Goal: Book appointment/travel/reservation

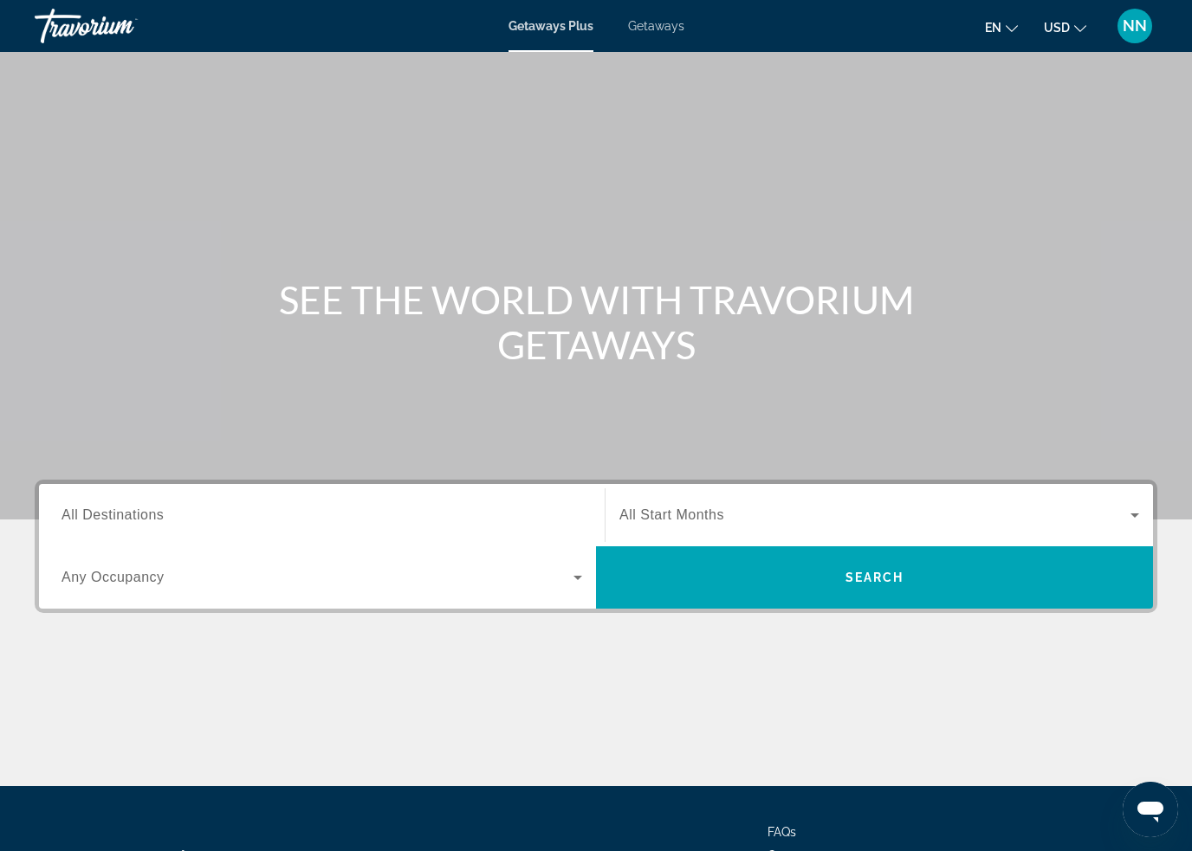
click at [149, 514] on span "All Destinations" at bounding box center [112, 514] width 102 height 15
click at [149, 514] on input "Destination All Destinations" at bounding box center [321, 516] width 520 height 21
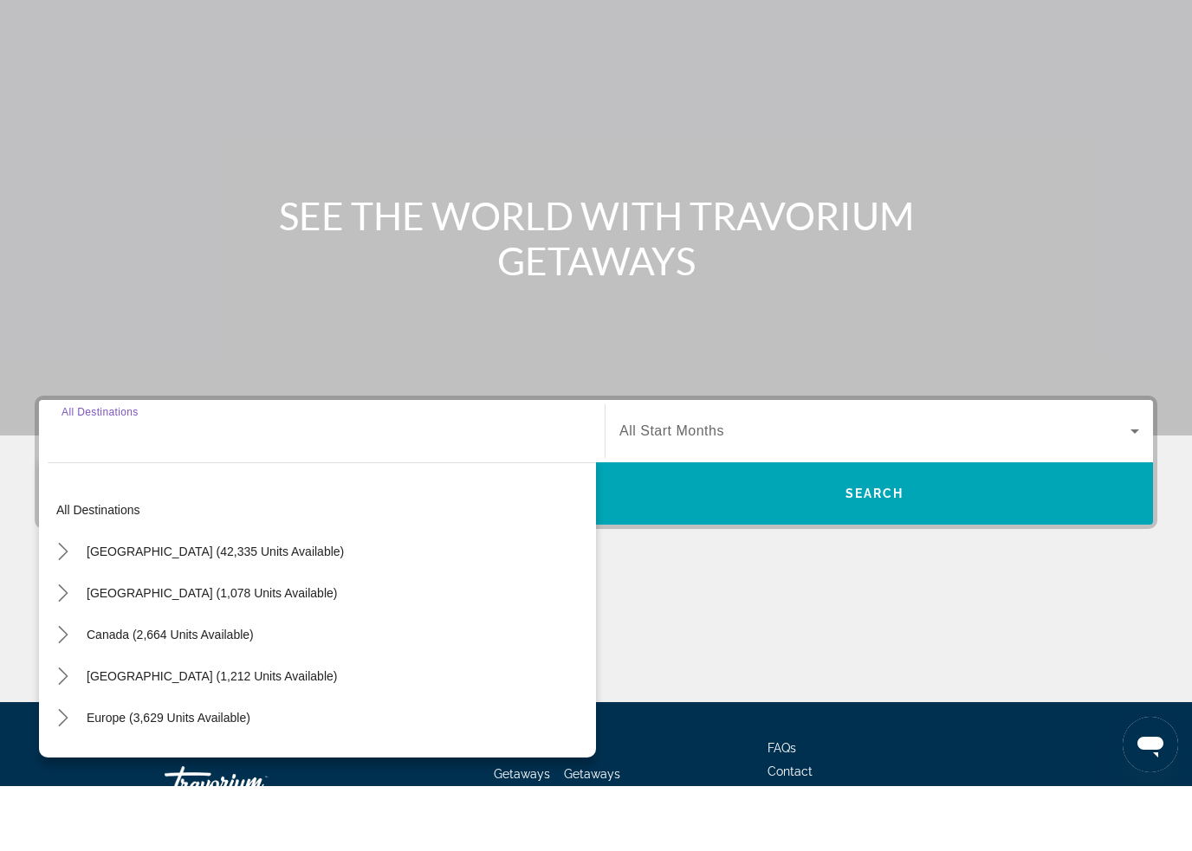
scroll to position [147, 0]
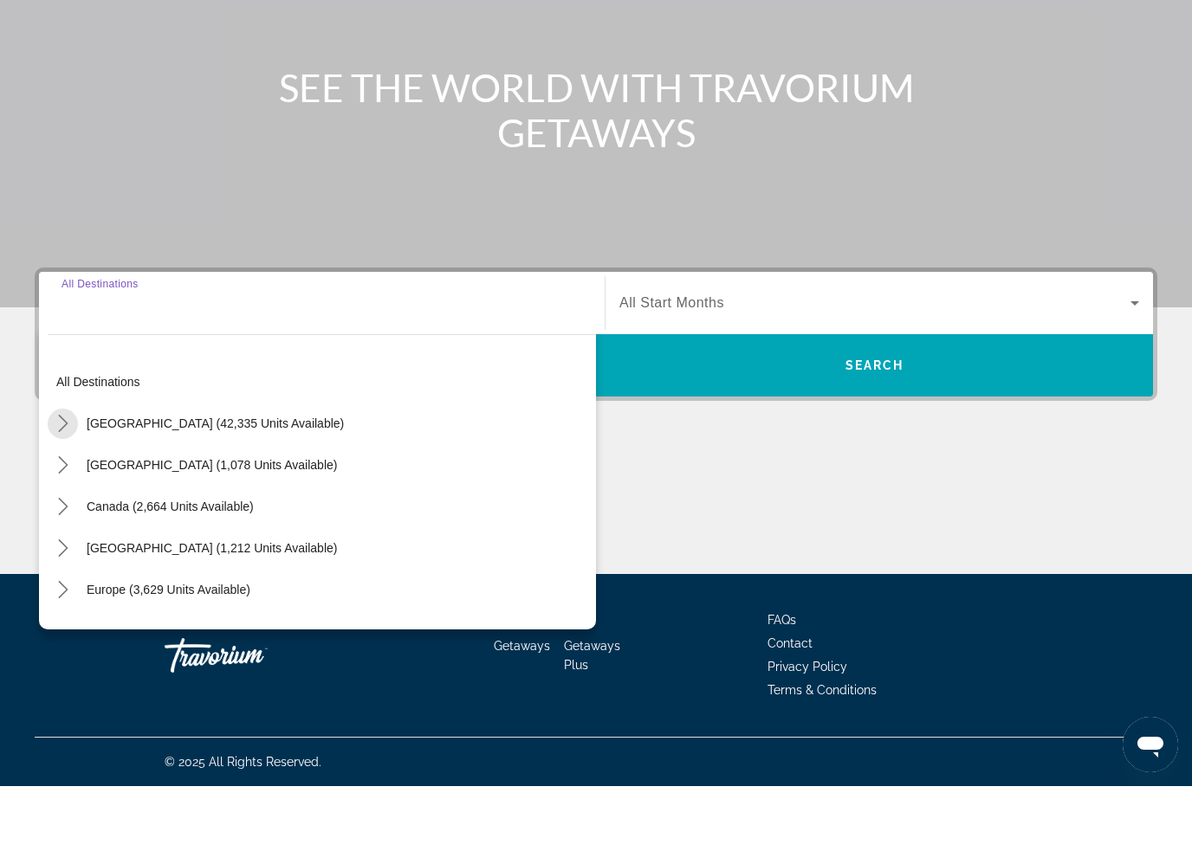
click at [66, 474] on mat-icon "Toggle United States (42,335 units available) submenu" at bounding box center [63, 489] width 30 height 30
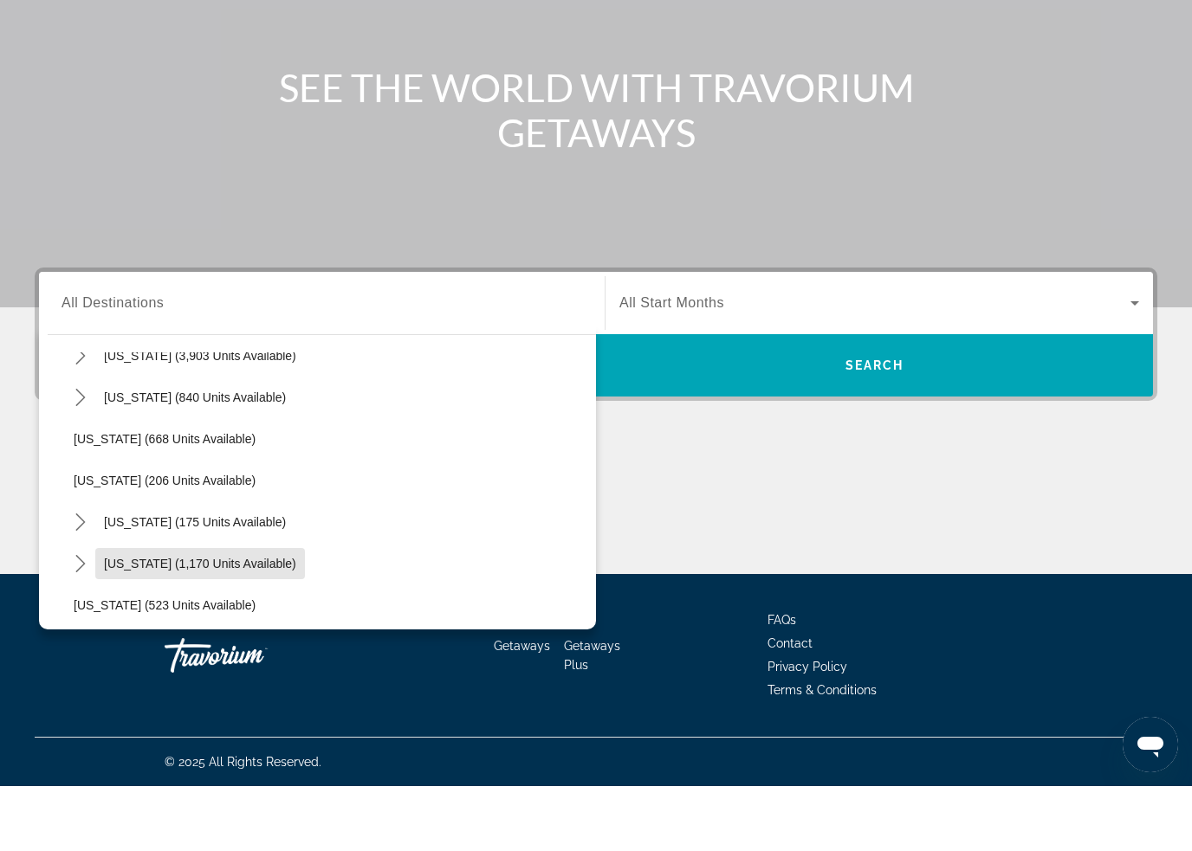
scroll to position [1021, 0]
click at [92, 409] on mat-icon "Toggle Nevada (3,903 units available) submenu" at bounding box center [80, 424] width 30 height 30
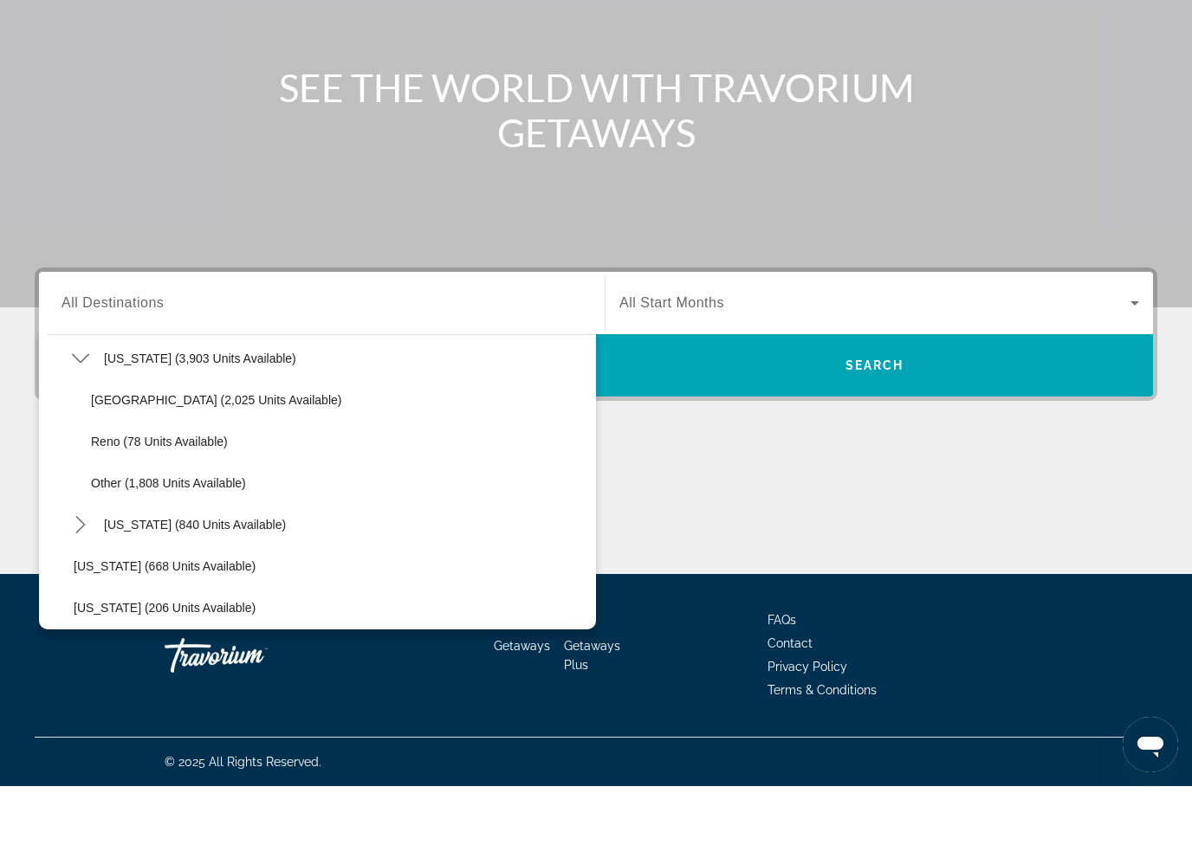
click at [120, 500] on span "Reno (78 units available)" at bounding box center [159, 507] width 137 height 14
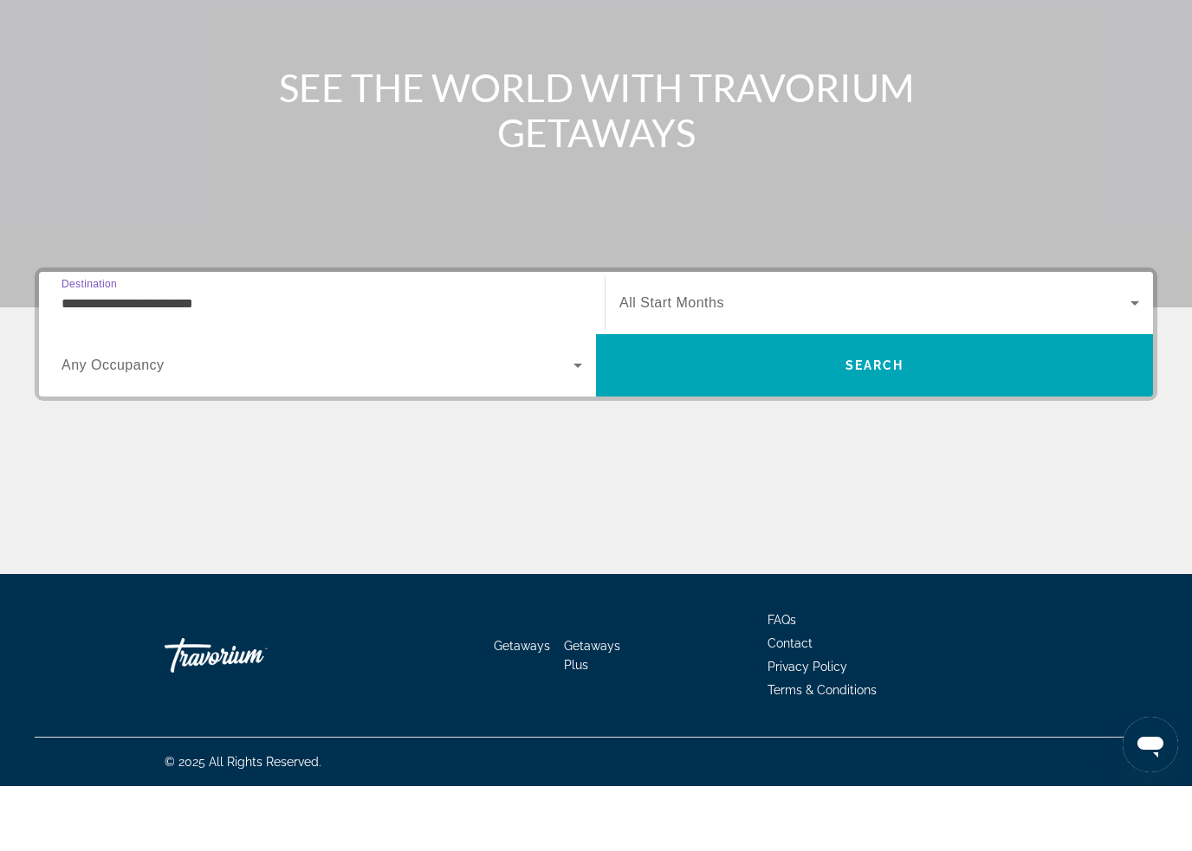
click at [113, 359] on input "**********" at bounding box center [321, 369] width 520 height 21
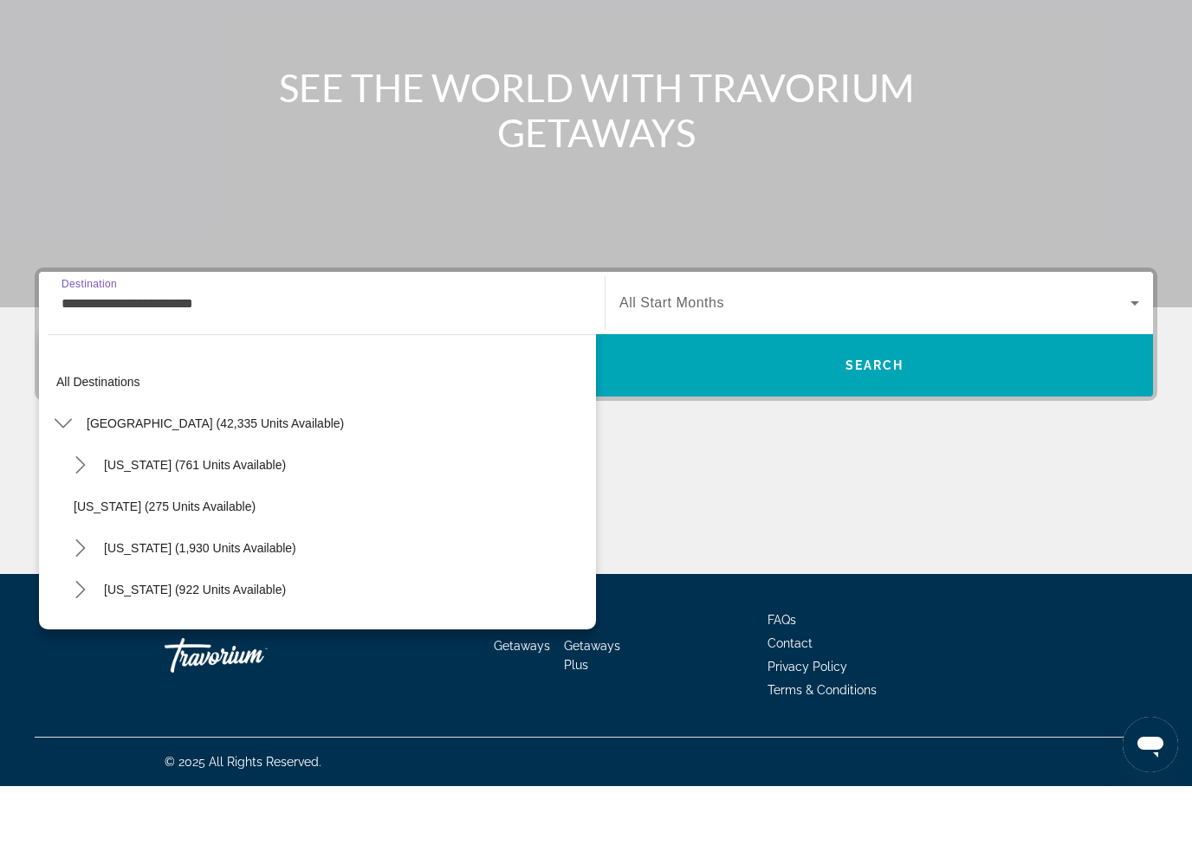
scroll to position [976, 0]
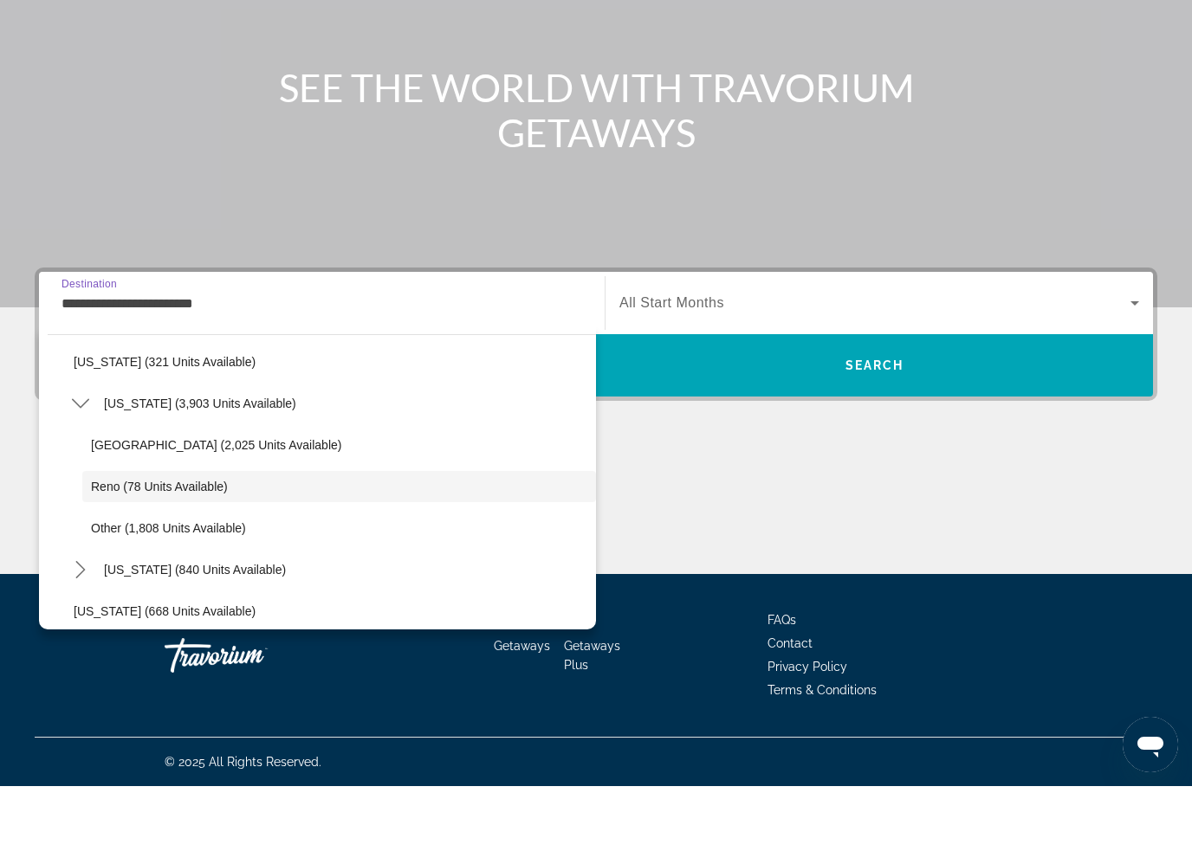
click at [145, 586] on span "Other (1,808 units available)" at bounding box center [168, 593] width 155 height 14
type input "**********"
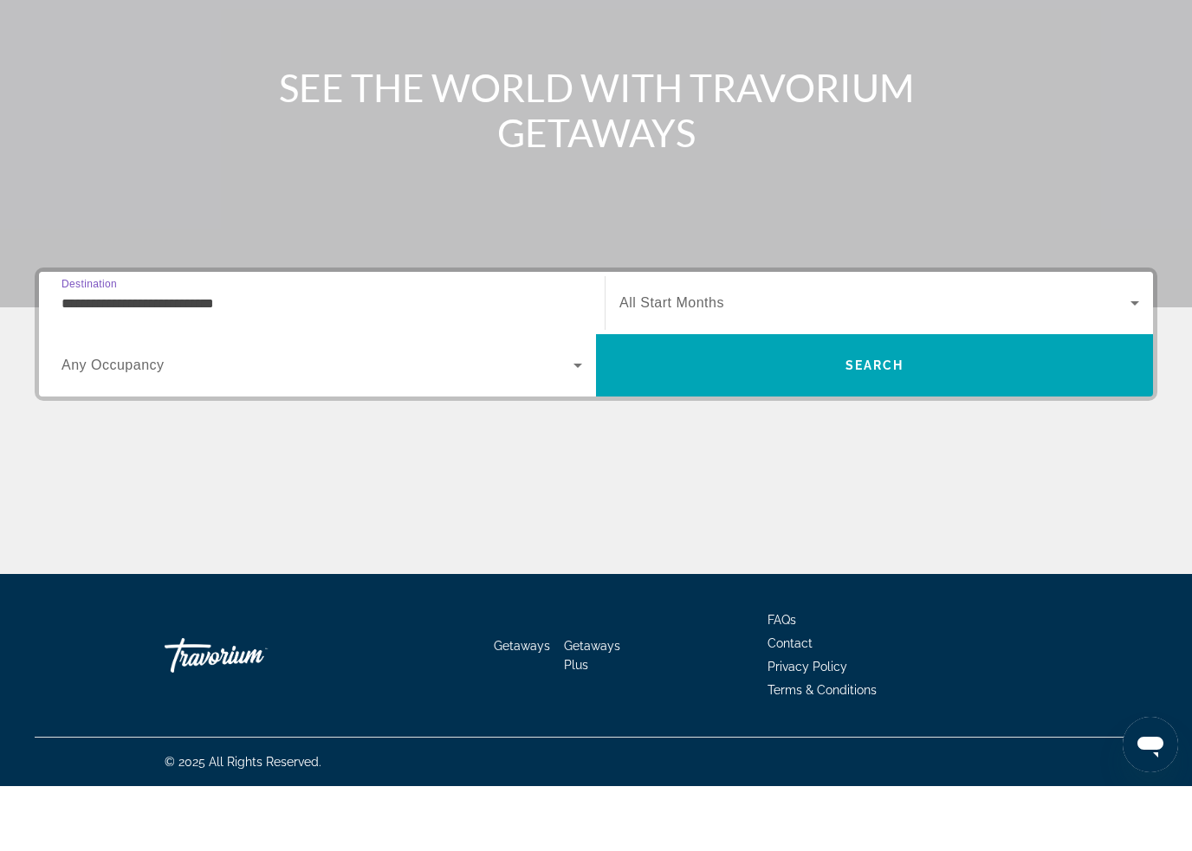
click at [894, 423] on span "Search" at bounding box center [874, 430] width 59 height 14
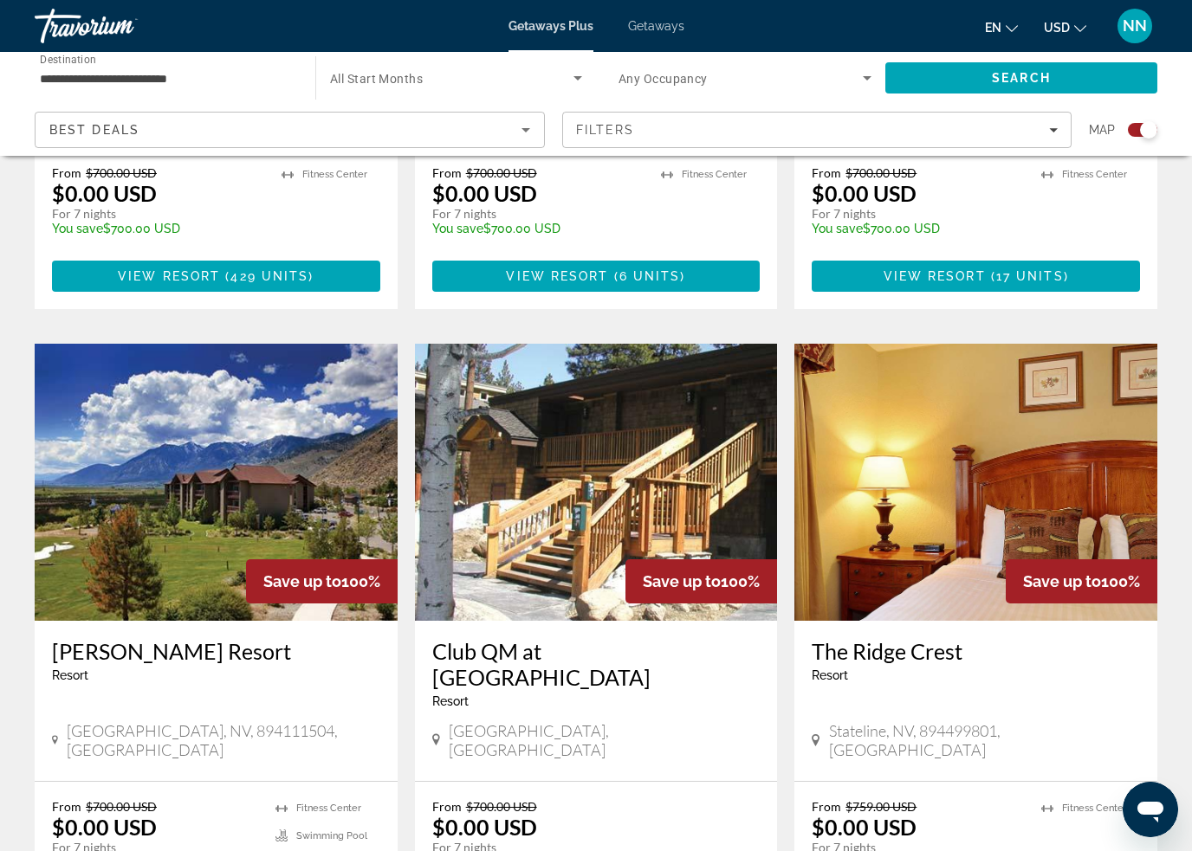
scroll to position [1673, 0]
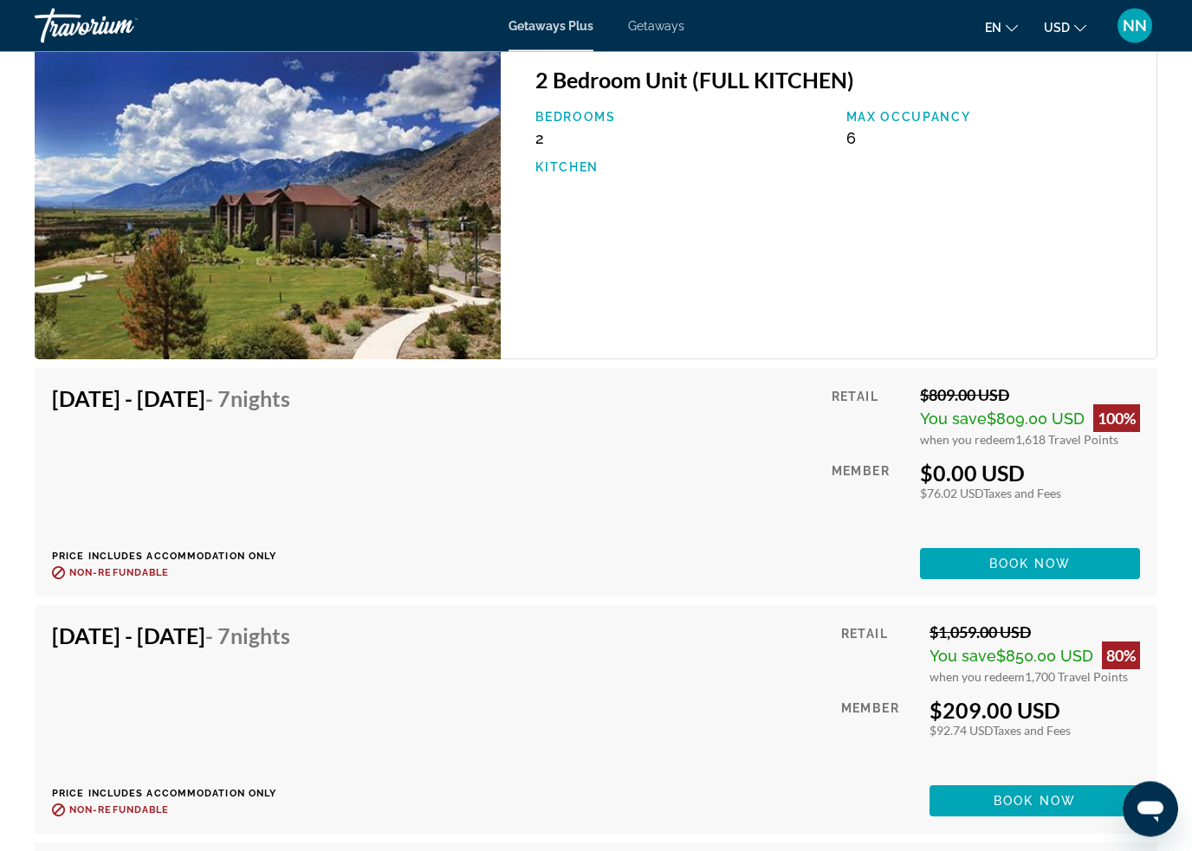
scroll to position [14419, 0]
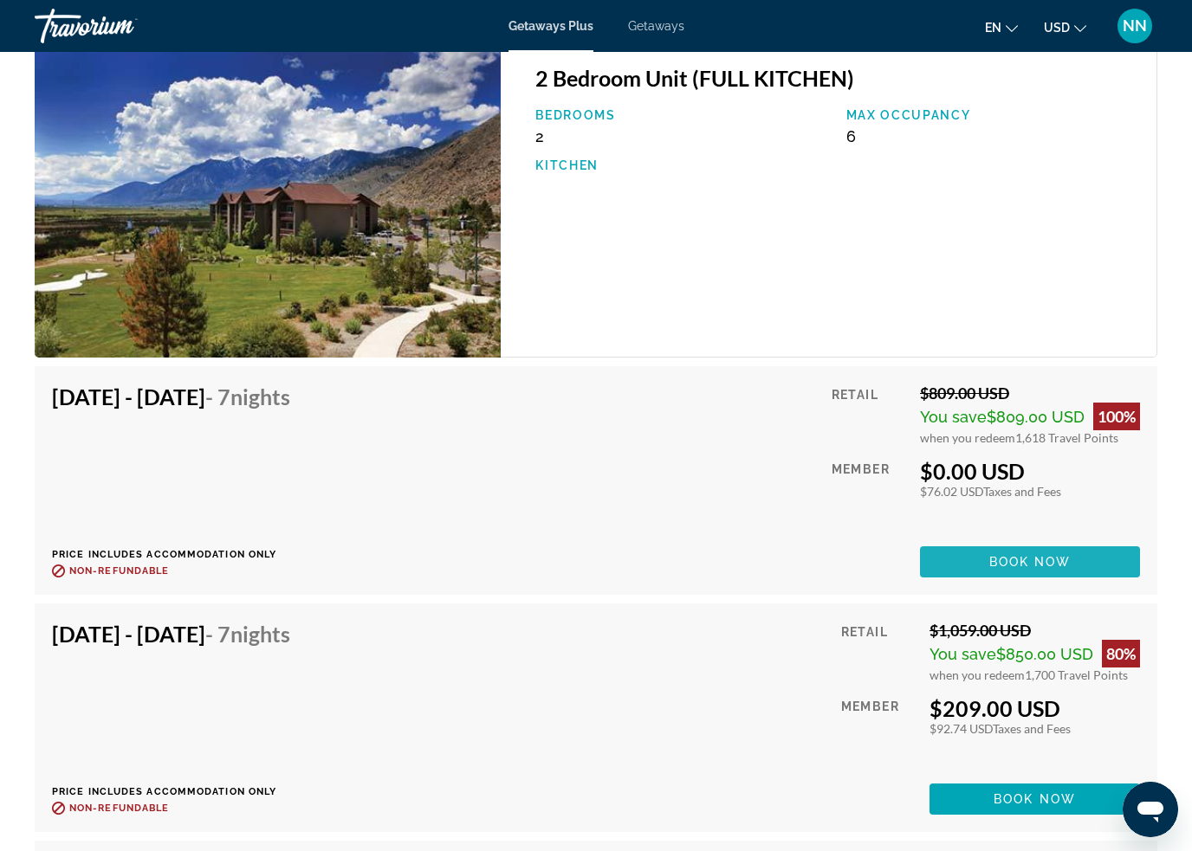
click at [1063, 567] on span "Book now" at bounding box center [1030, 562] width 82 height 14
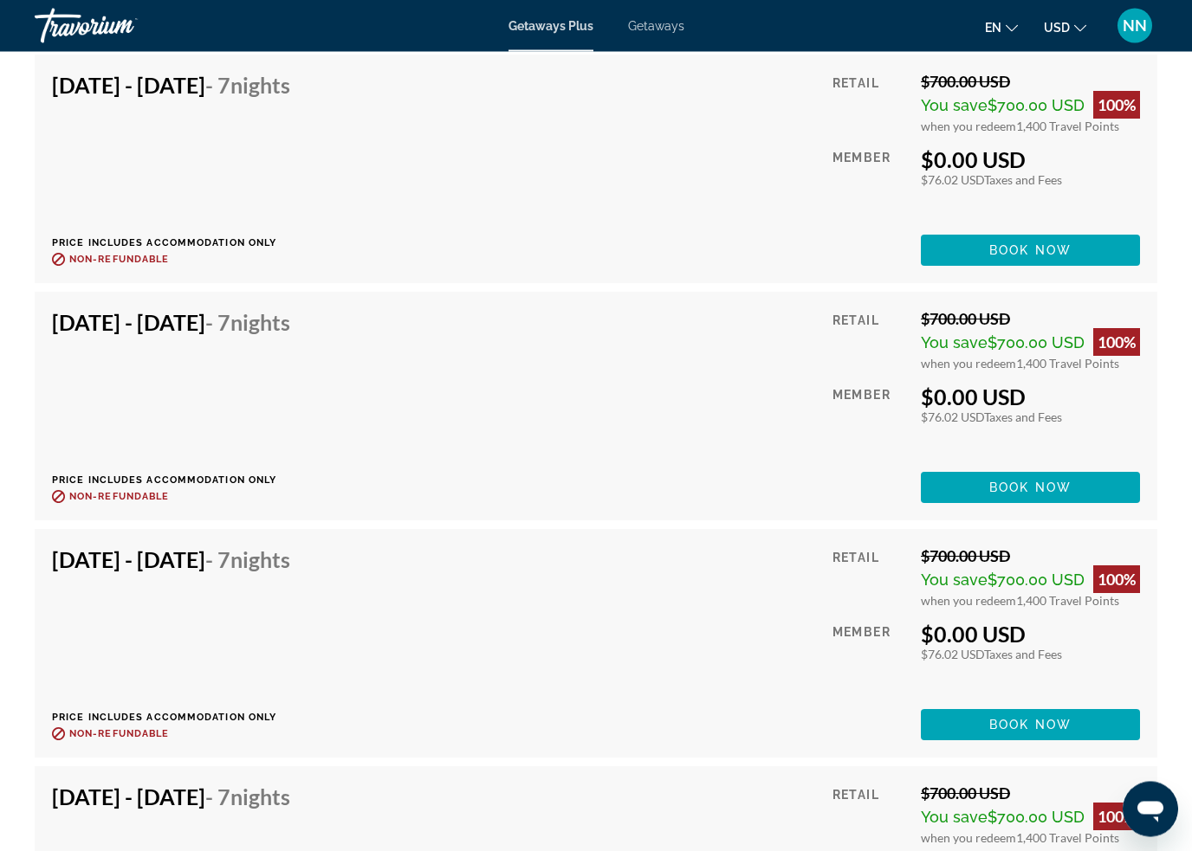
scroll to position [8081, 0]
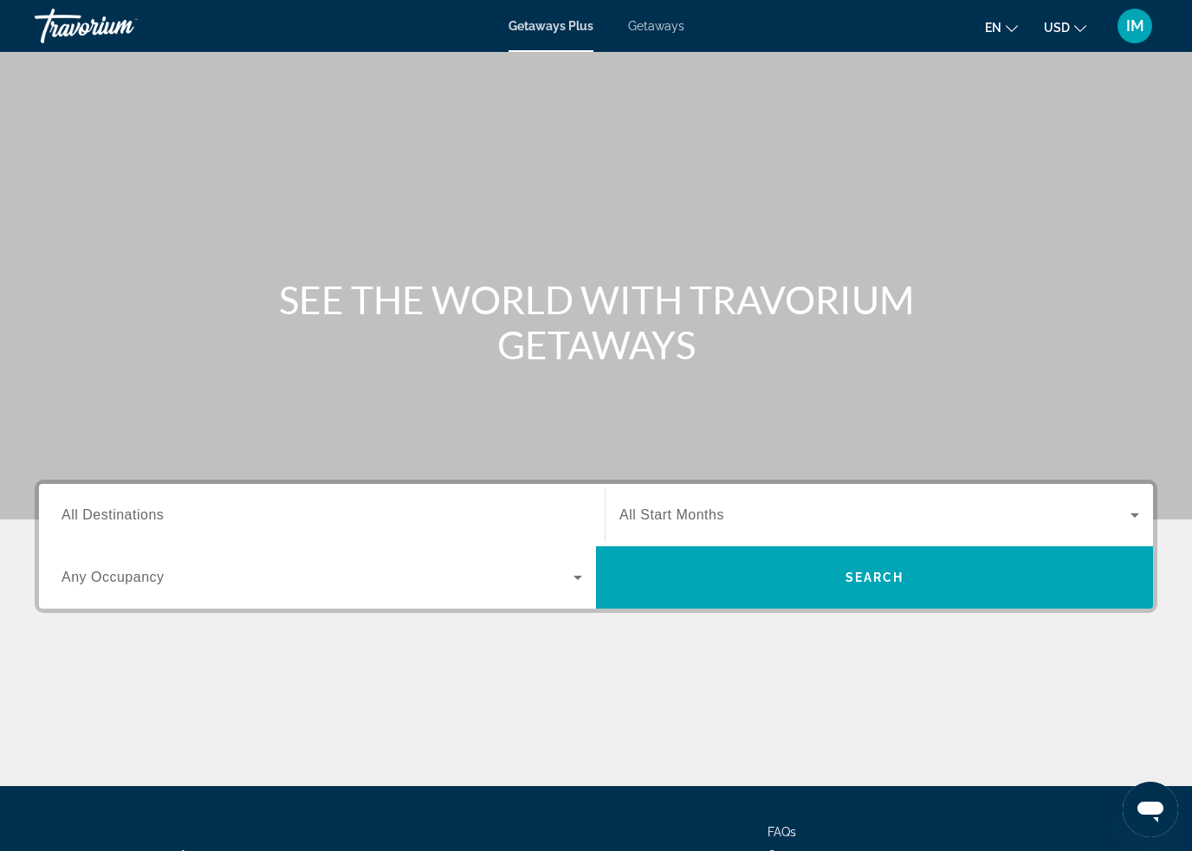
click at [136, 515] on span "All Destinations" at bounding box center [112, 514] width 102 height 15
click at [136, 515] on input "Destination All Destinations" at bounding box center [321, 516] width 520 height 21
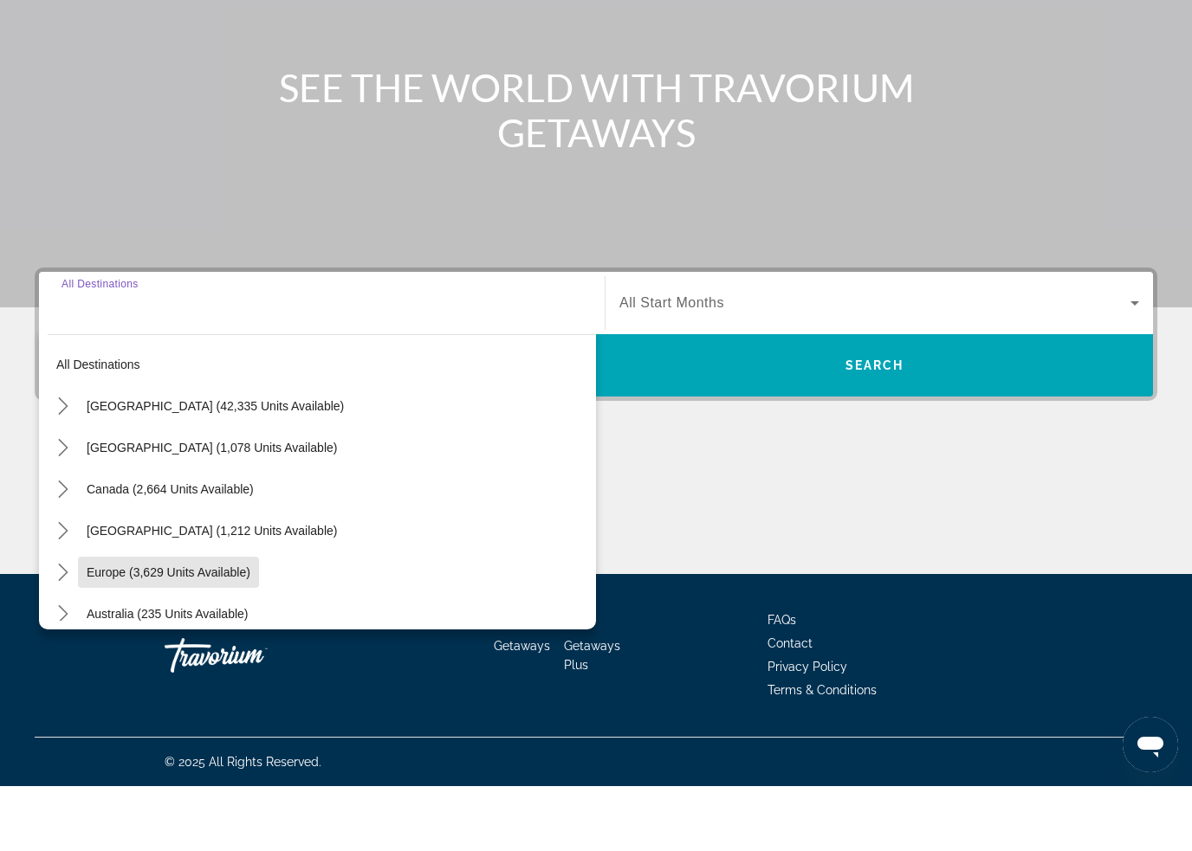
scroll to position [21, 0]
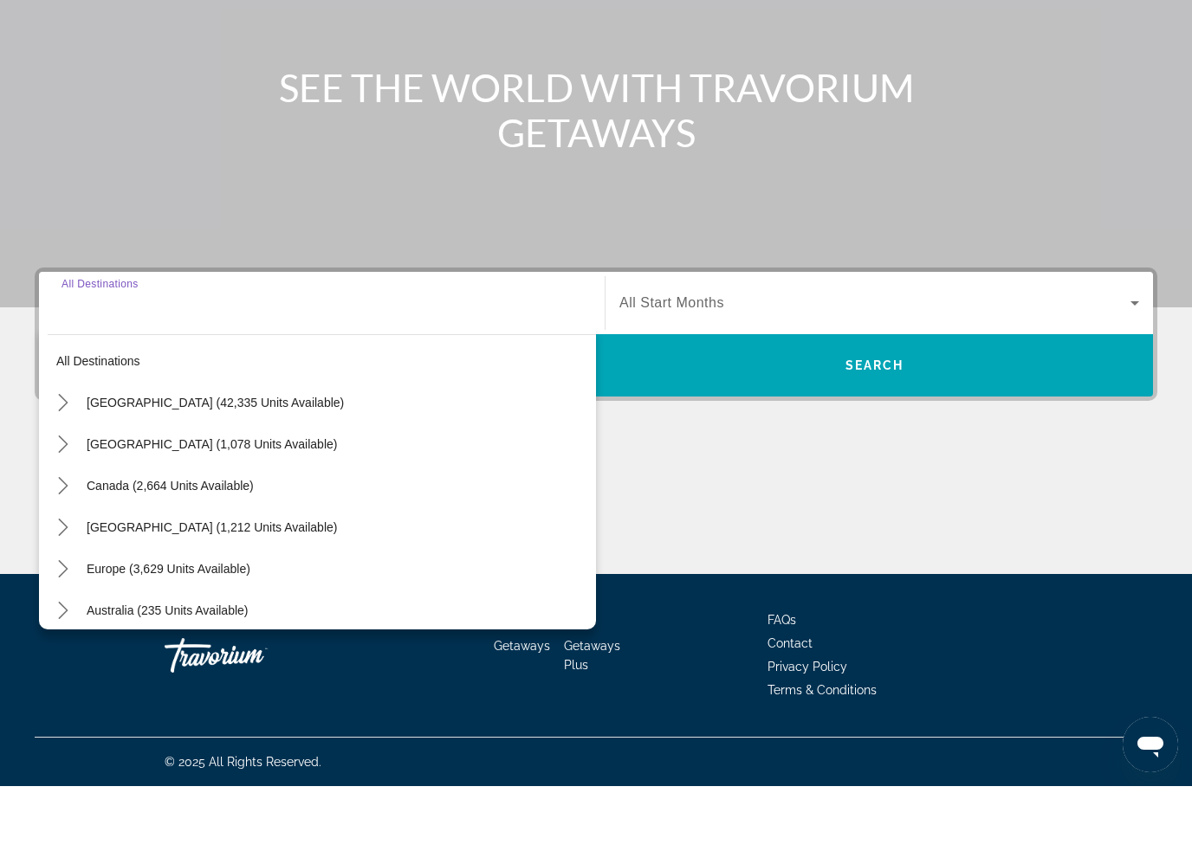
click at [71, 501] on icon "Toggle Mexico (1,078 units available) submenu" at bounding box center [63, 509] width 17 height 17
click at [195, 585] on span "[GEOGRAPHIC_DATA], [GEOGRAPHIC_DATA] (213 units available)" at bounding box center [260, 592] width 373 height 14
type input "**********"
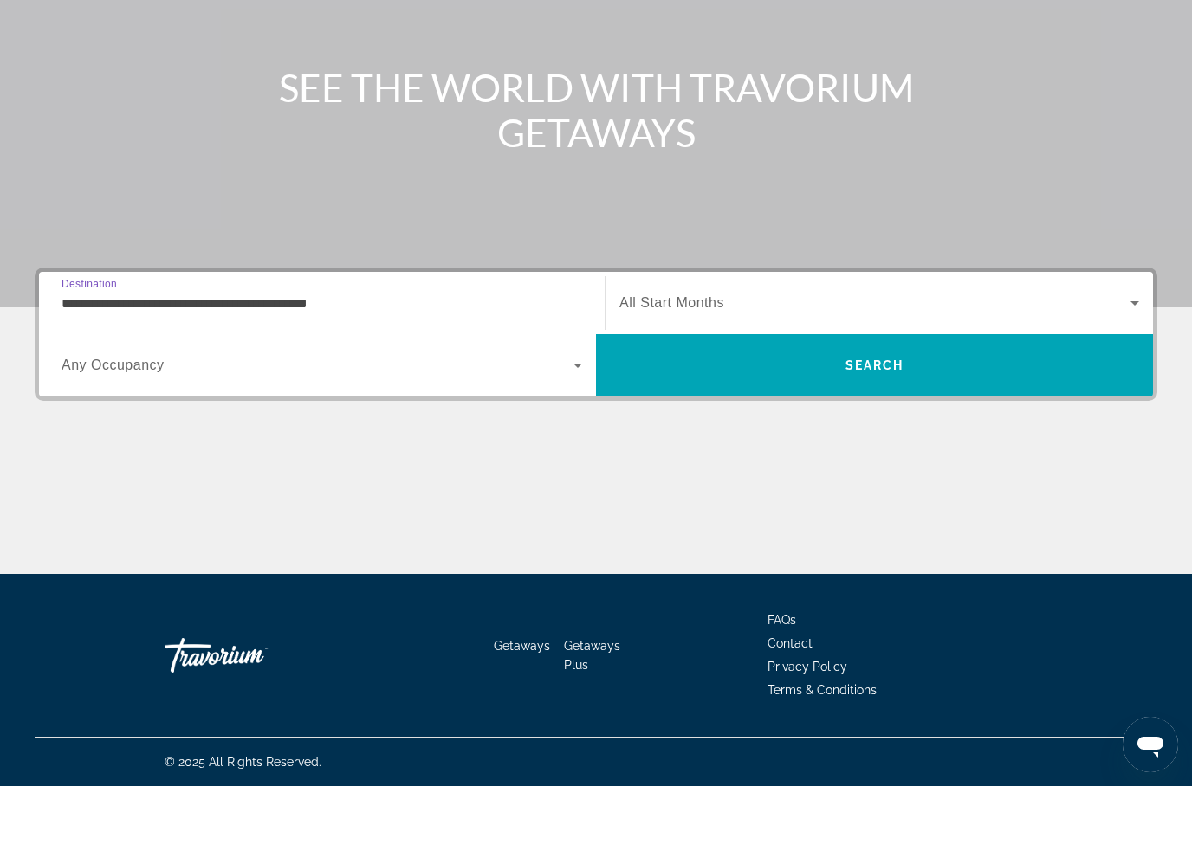
click at [874, 423] on span "Search" at bounding box center [874, 430] width 59 height 14
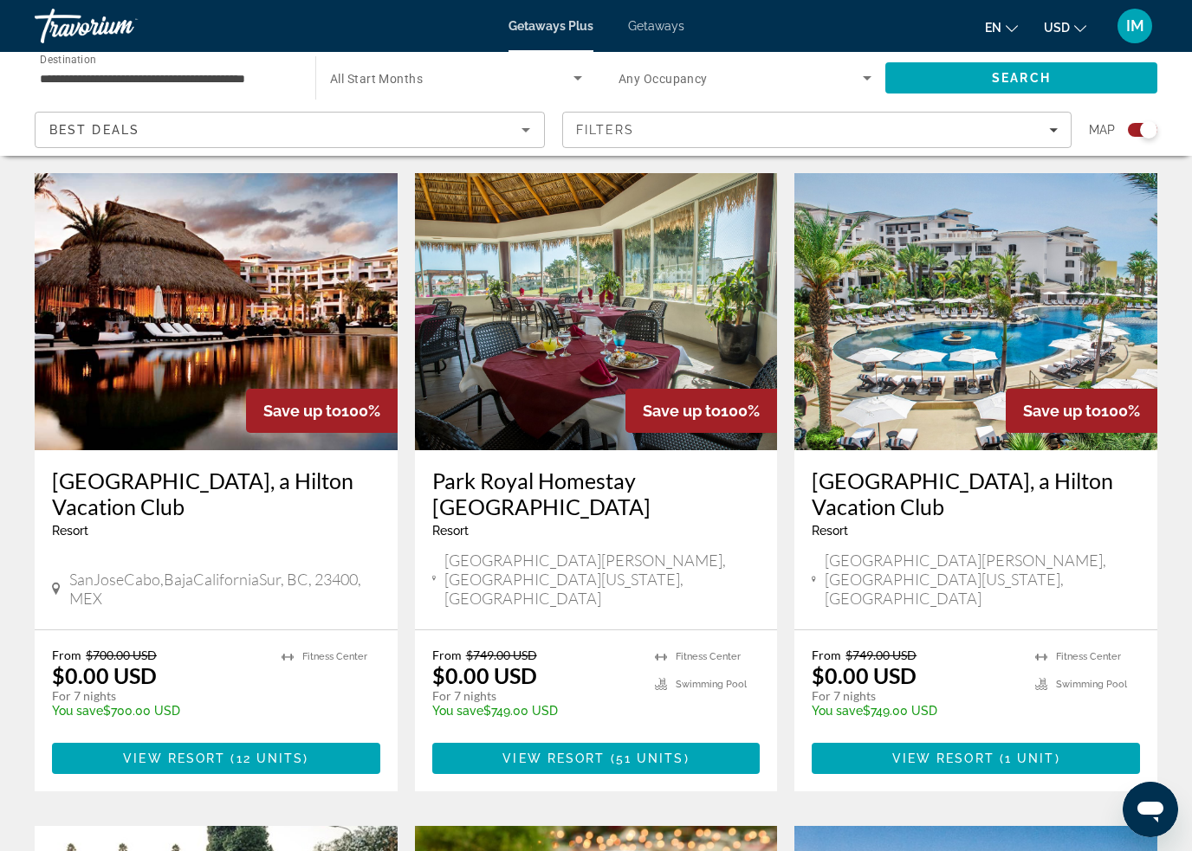
scroll to position [577, 0]
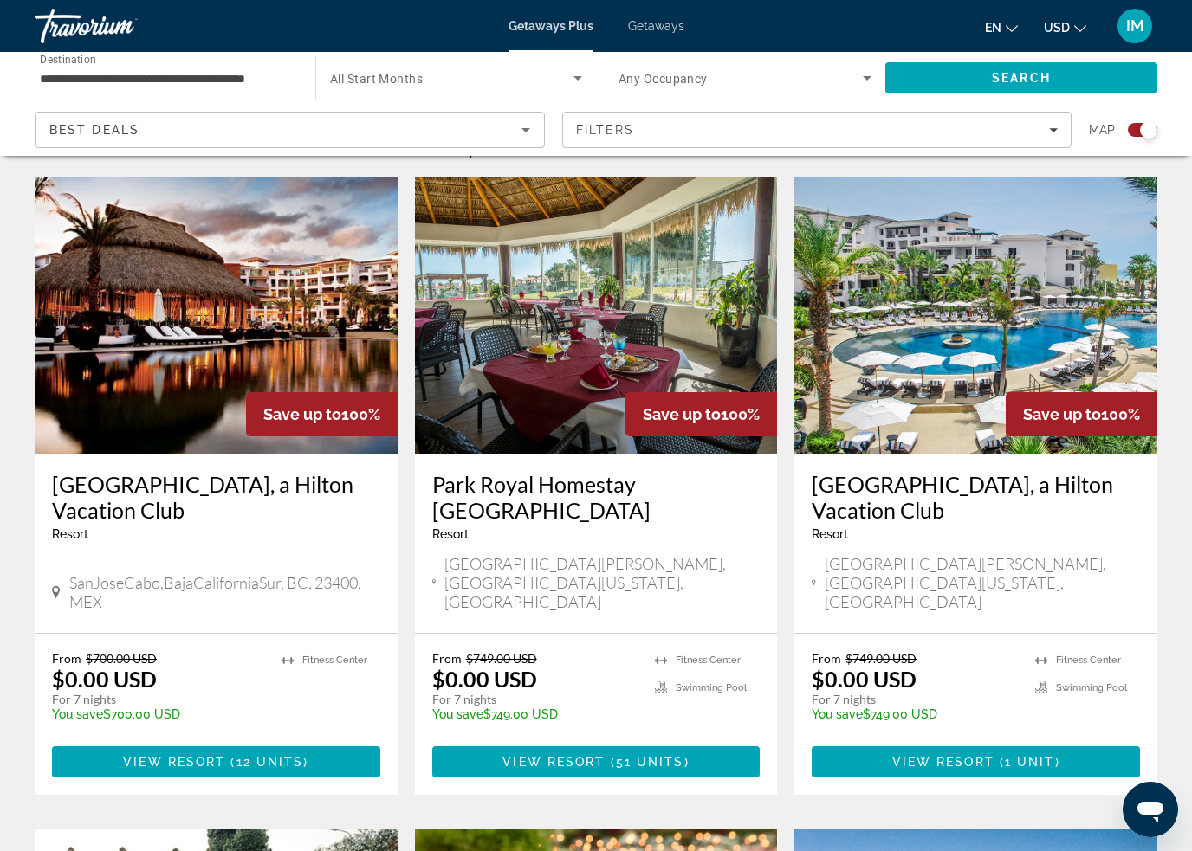
click at [304, 495] on h3 "[GEOGRAPHIC_DATA], a Hilton Vacation Club" at bounding box center [216, 497] width 328 height 52
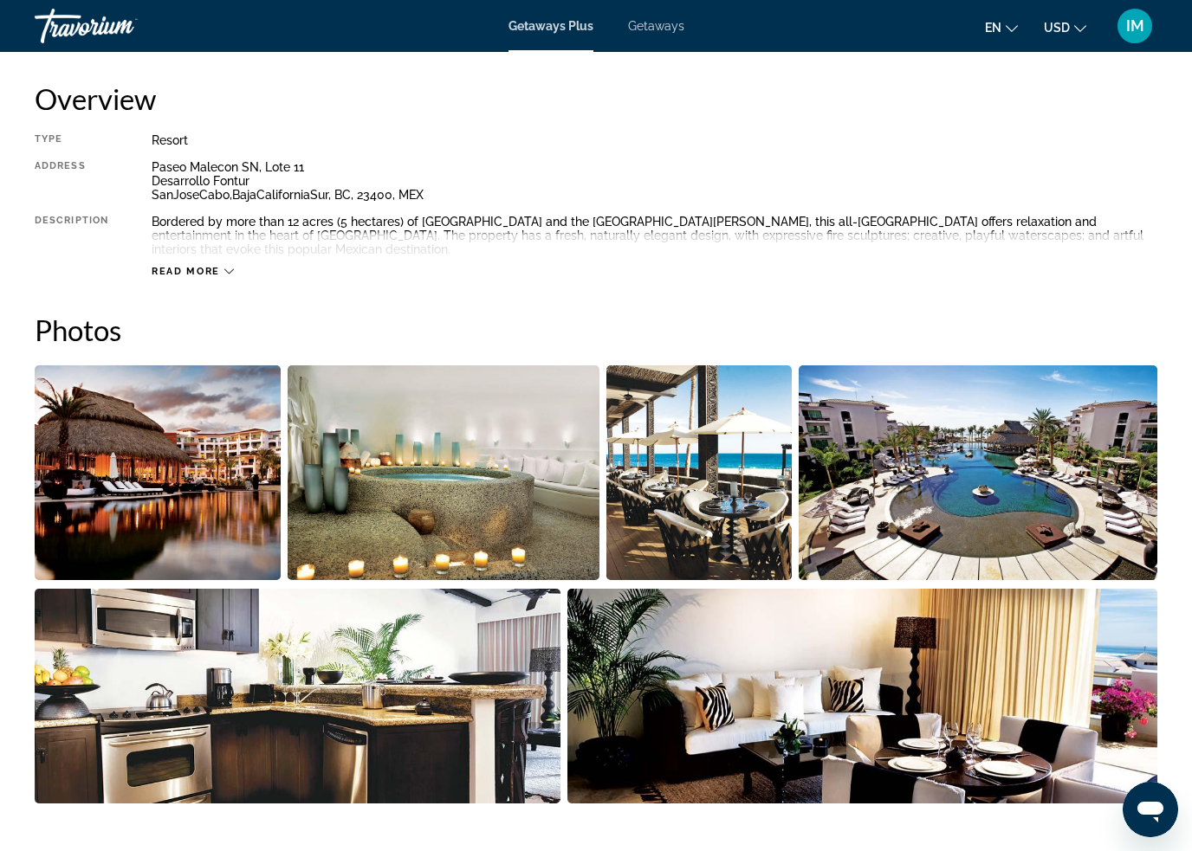
scroll to position [882, 0]
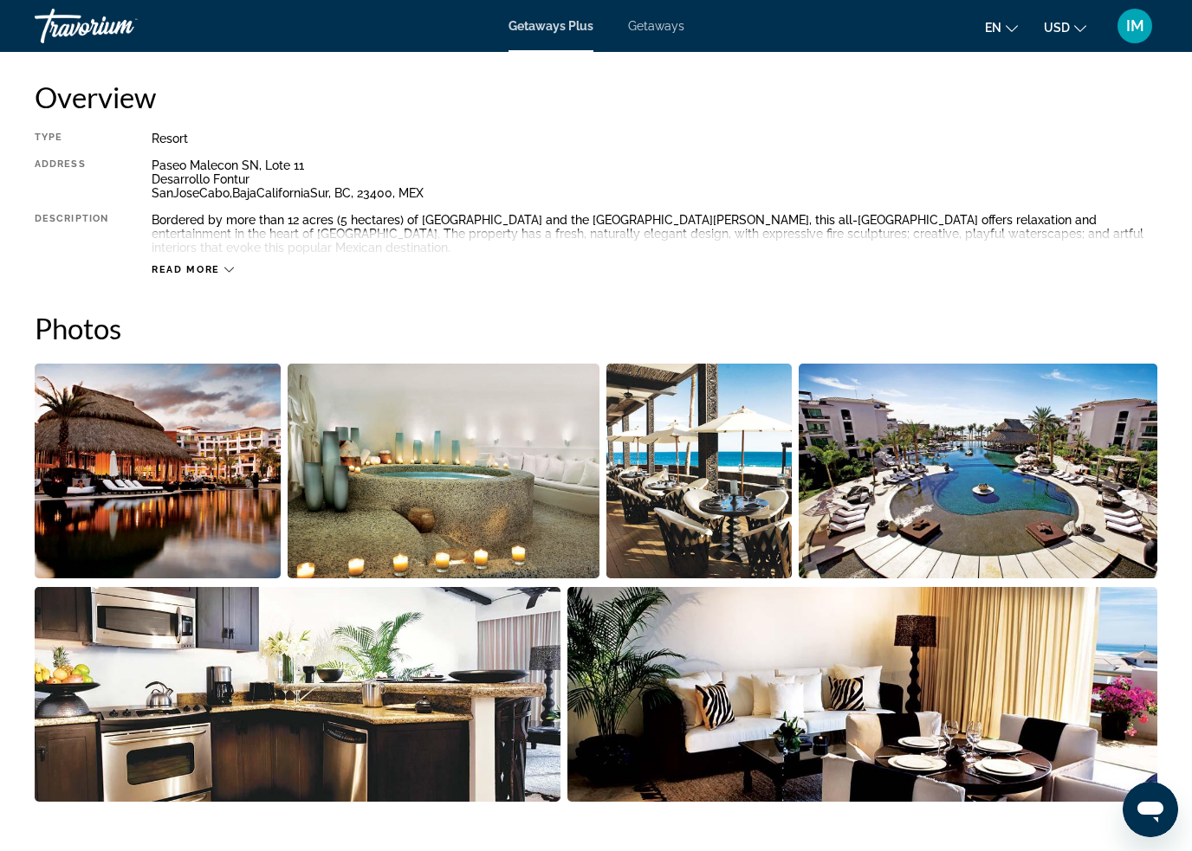
click at [189, 509] on img "Open full-screen image slider" at bounding box center [158, 471] width 246 height 215
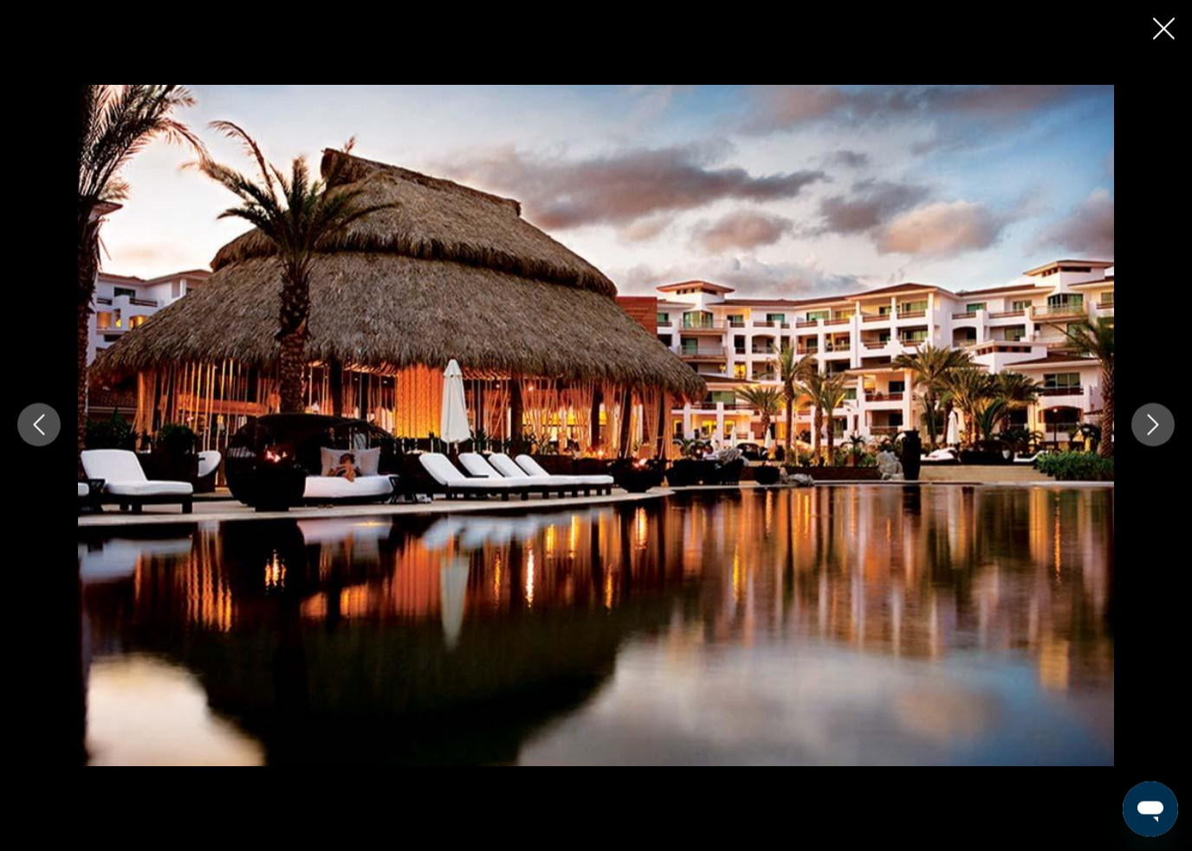
scroll to position [966, 0]
click at [1157, 409] on button "Next image" at bounding box center [1152, 425] width 43 height 43
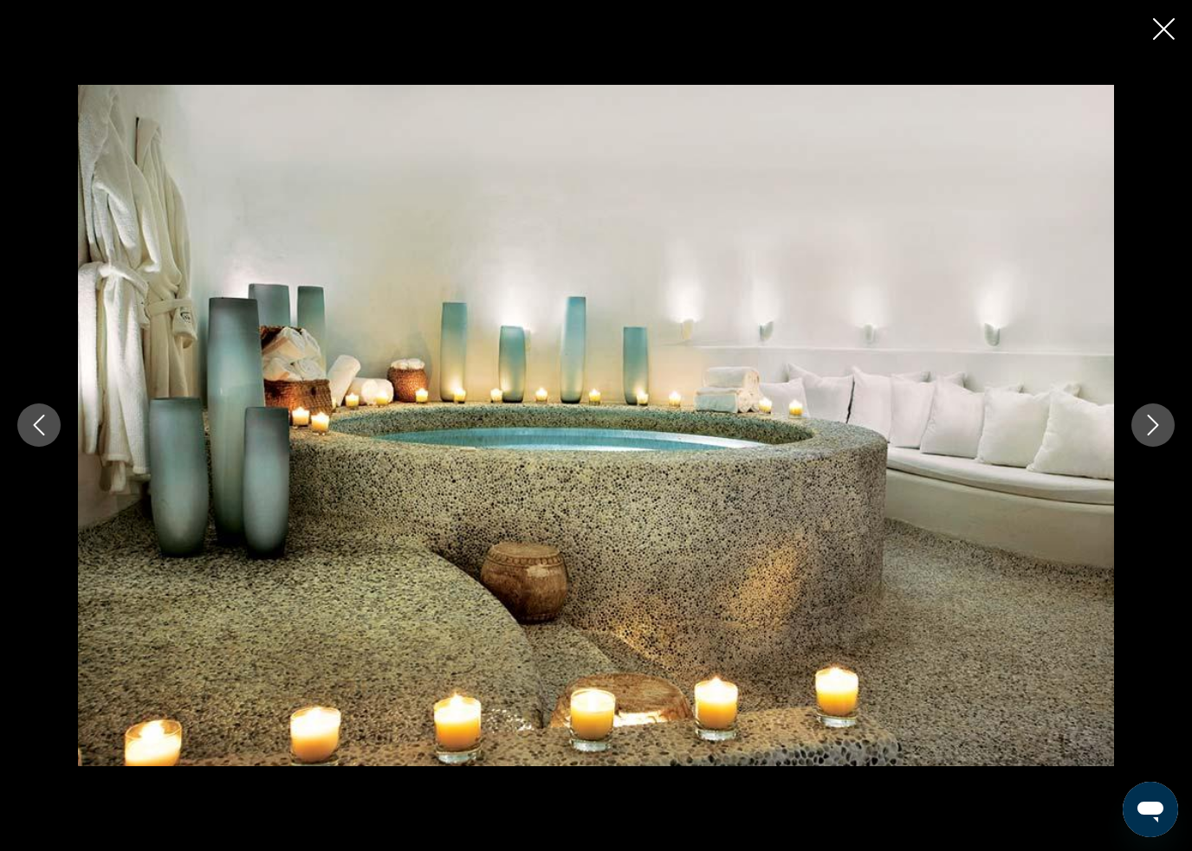
click at [1112, 383] on img "Main content" at bounding box center [596, 425] width 1036 height 681
click at [1142, 398] on div "prev next" at bounding box center [596, 425] width 1192 height 681
click at [1159, 416] on button "Next image" at bounding box center [1152, 425] width 43 height 43
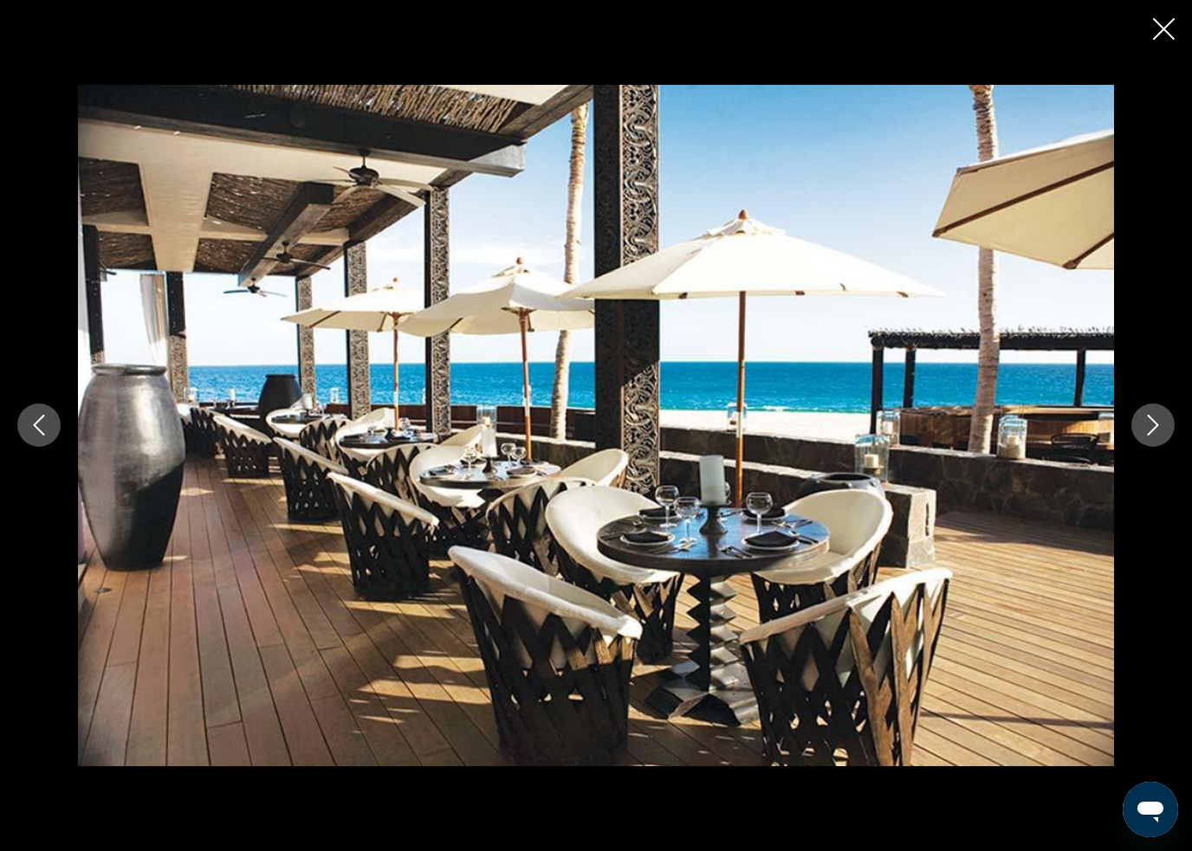
click at [1166, 416] on button "Next image" at bounding box center [1152, 425] width 43 height 43
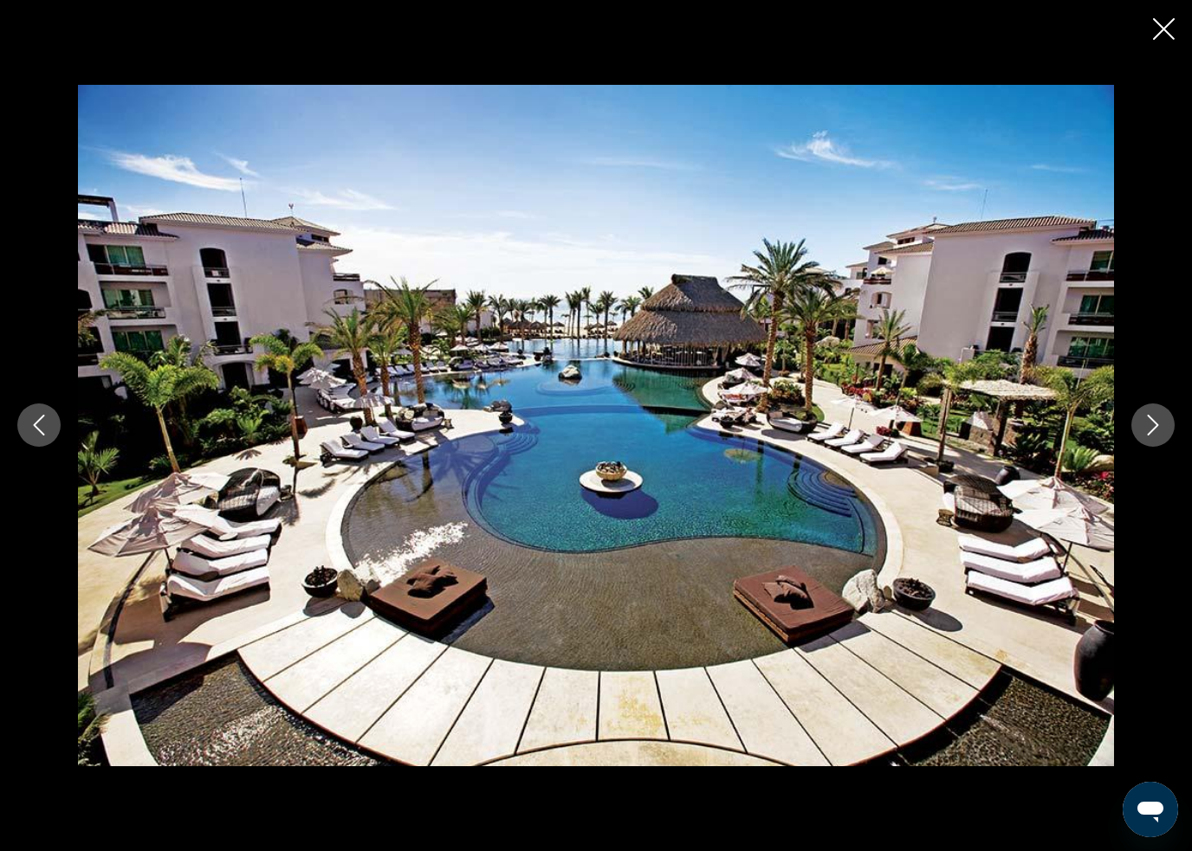
click at [1147, 408] on button "Next image" at bounding box center [1152, 425] width 43 height 43
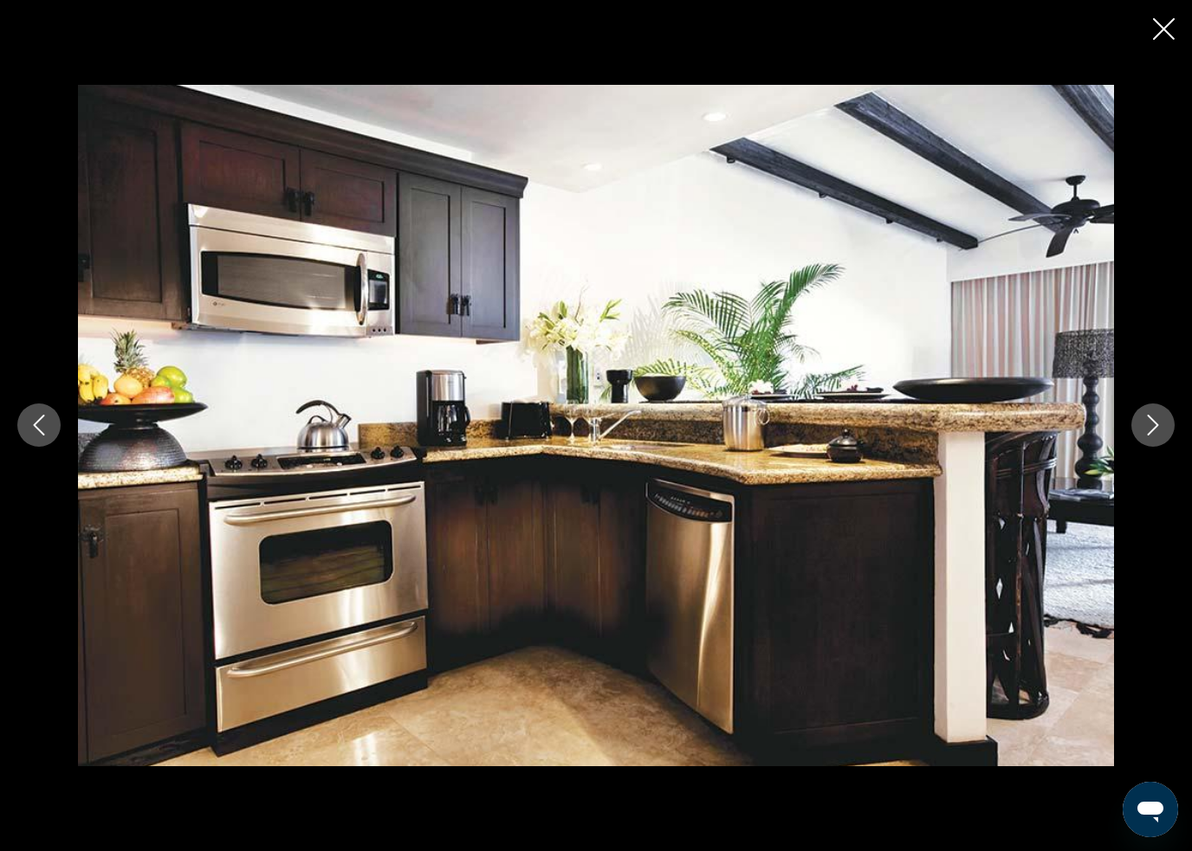
click at [1148, 398] on div "prev next" at bounding box center [596, 425] width 1192 height 681
click at [1138, 399] on div "prev next" at bounding box center [596, 425] width 1192 height 681
click at [1141, 401] on div "prev next" at bounding box center [596, 425] width 1192 height 681
click at [1154, 399] on div "prev next" at bounding box center [596, 425] width 1192 height 681
click at [1154, 410] on button "Next image" at bounding box center [1152, 425] width 43 height 43
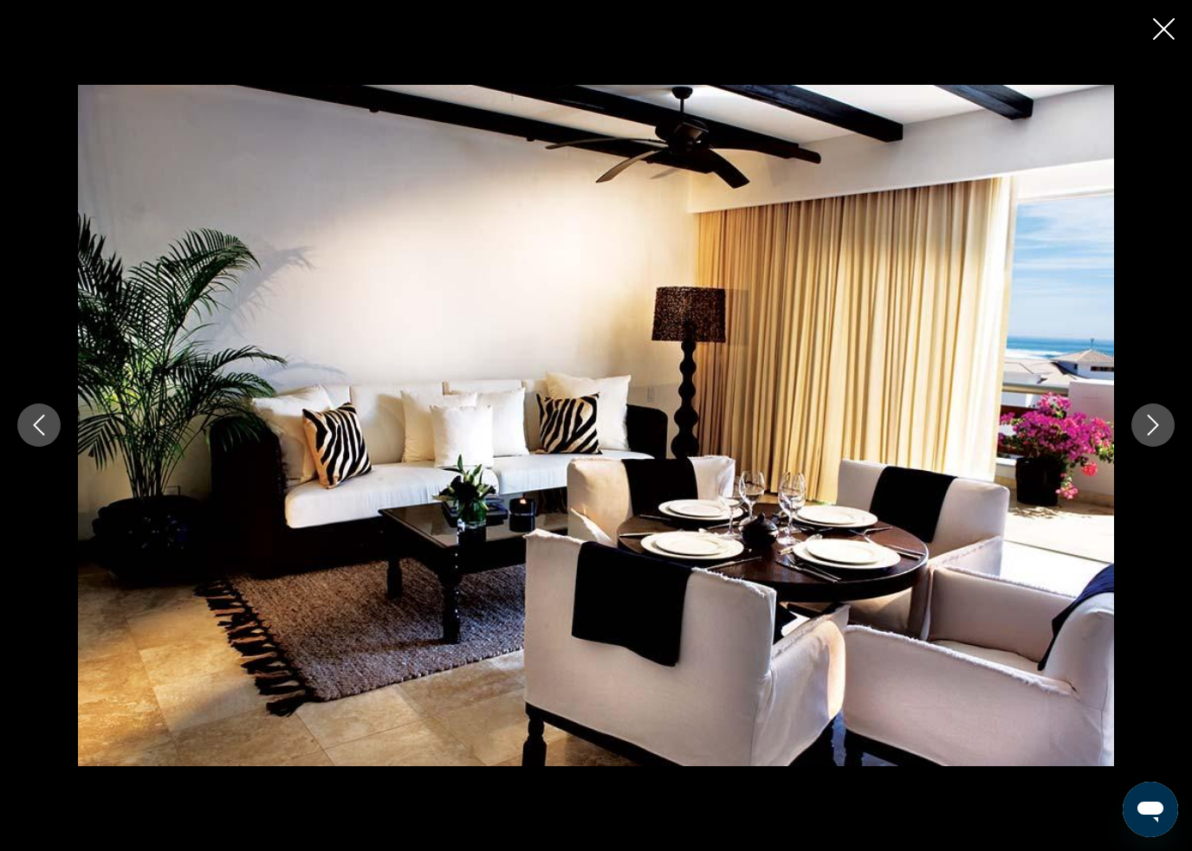
click at [1149, 411] on button "Next image" at bounding box center [1152, 425] width 43 height 43
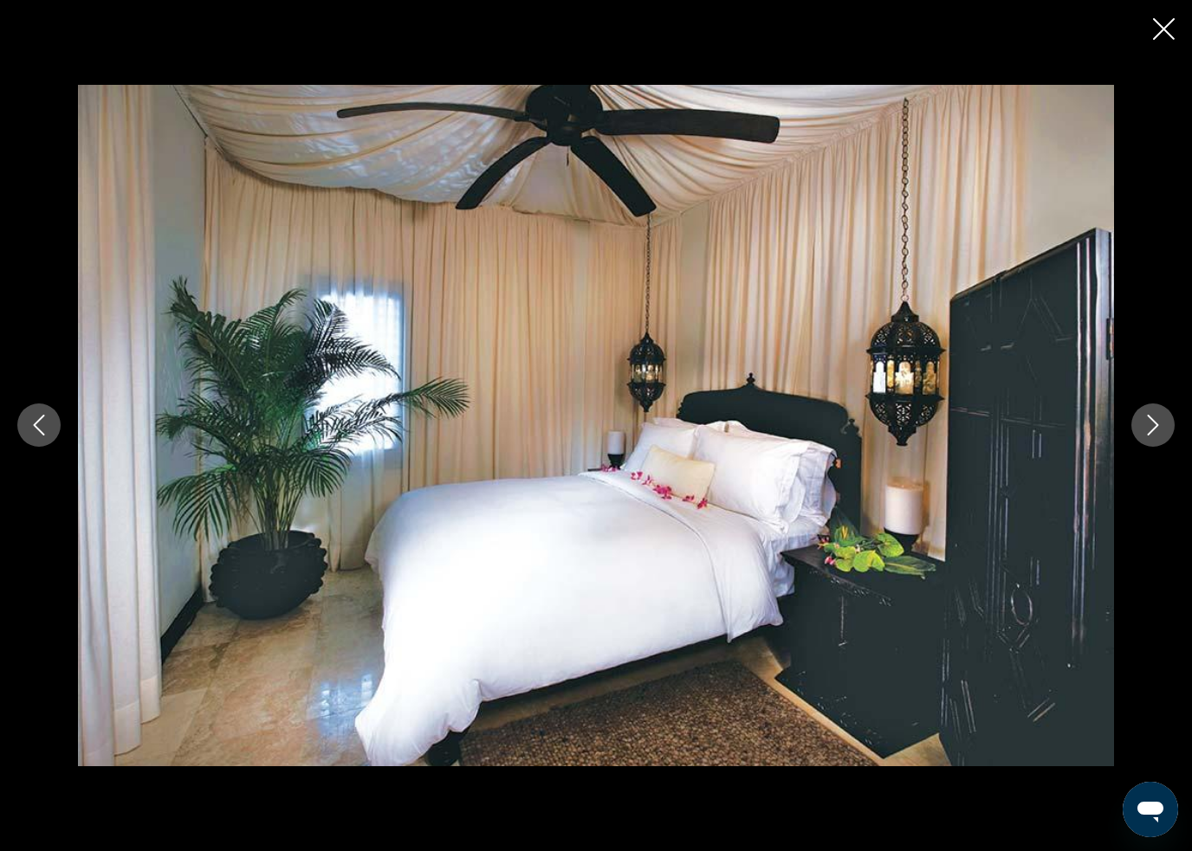
click at [1160, 408] on button "Next image" at bounding box center [1152, 425] width 43 height 43
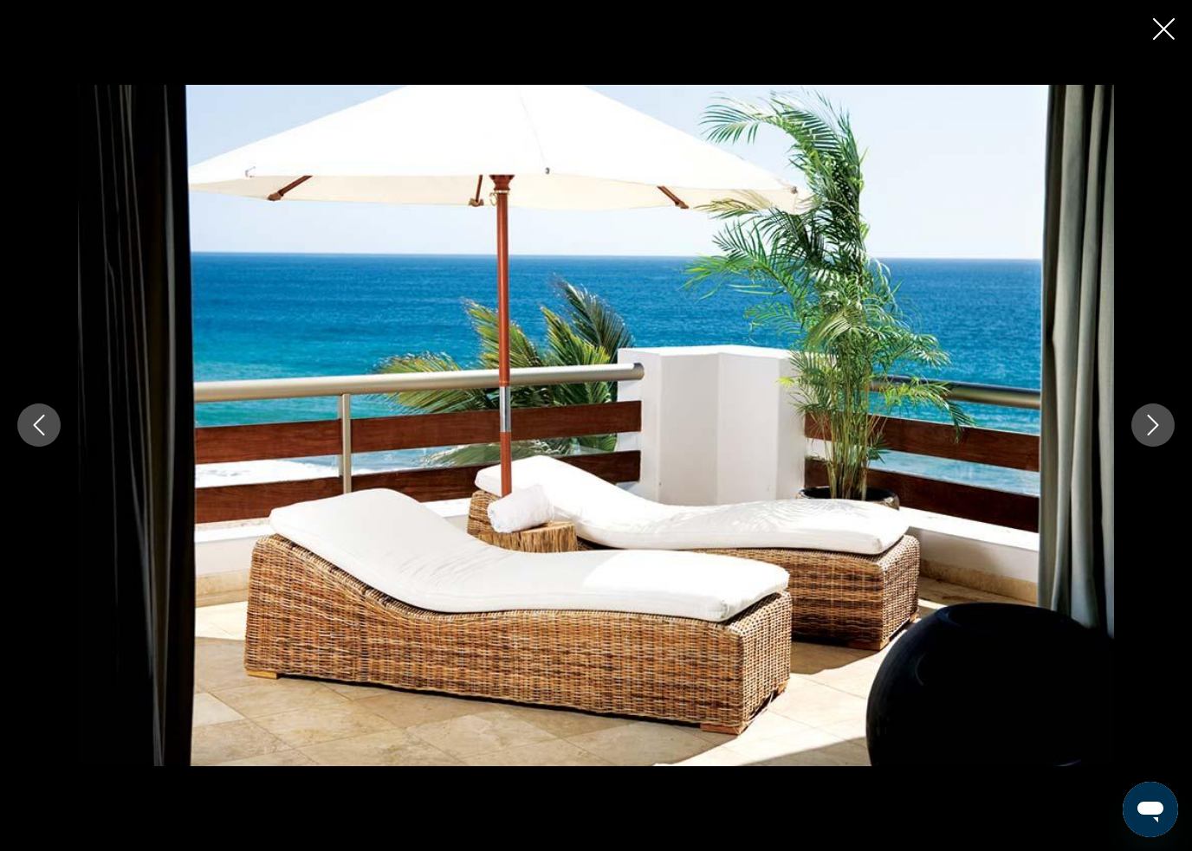
click at [1149, 410] on button "Next image" at bounding box center [1152, 425] width 43 height 43
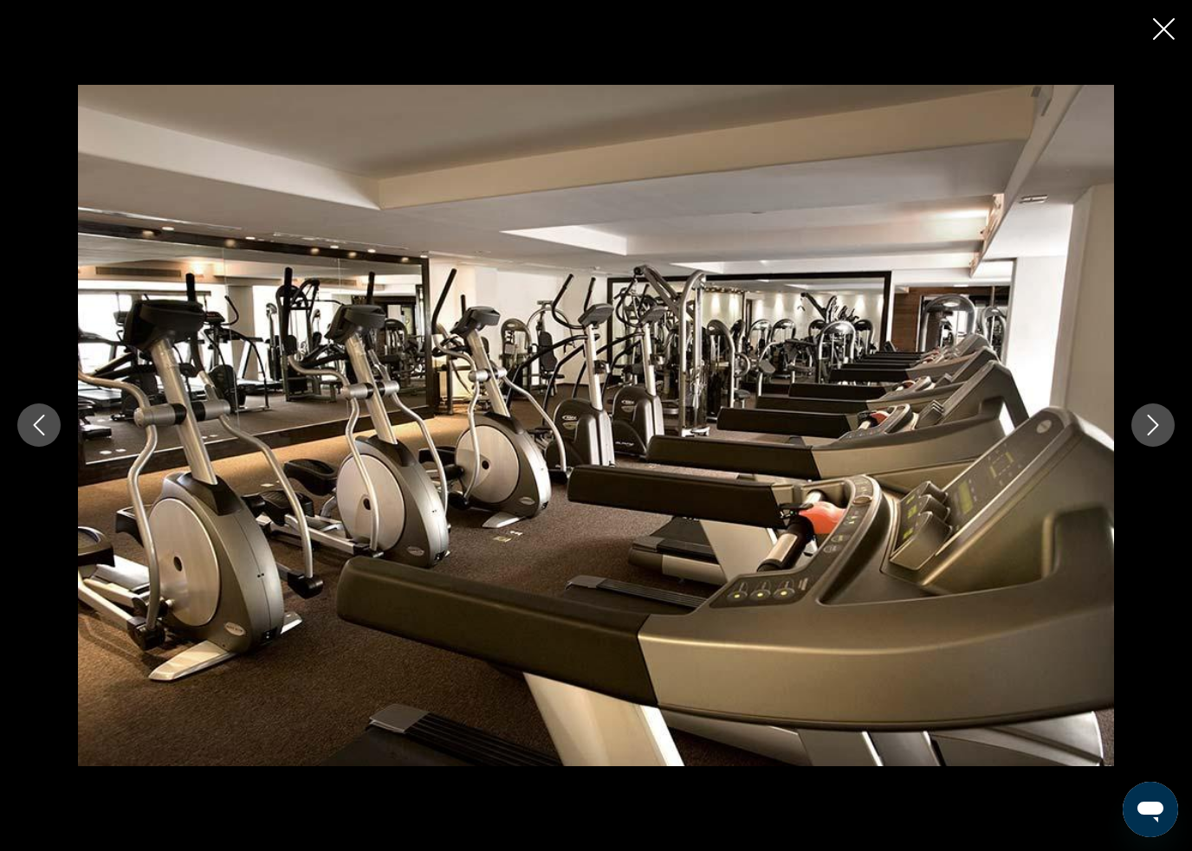
click at [1156, 407] on button "Next image" at bounding box center [1152, 425] width 43 height 43
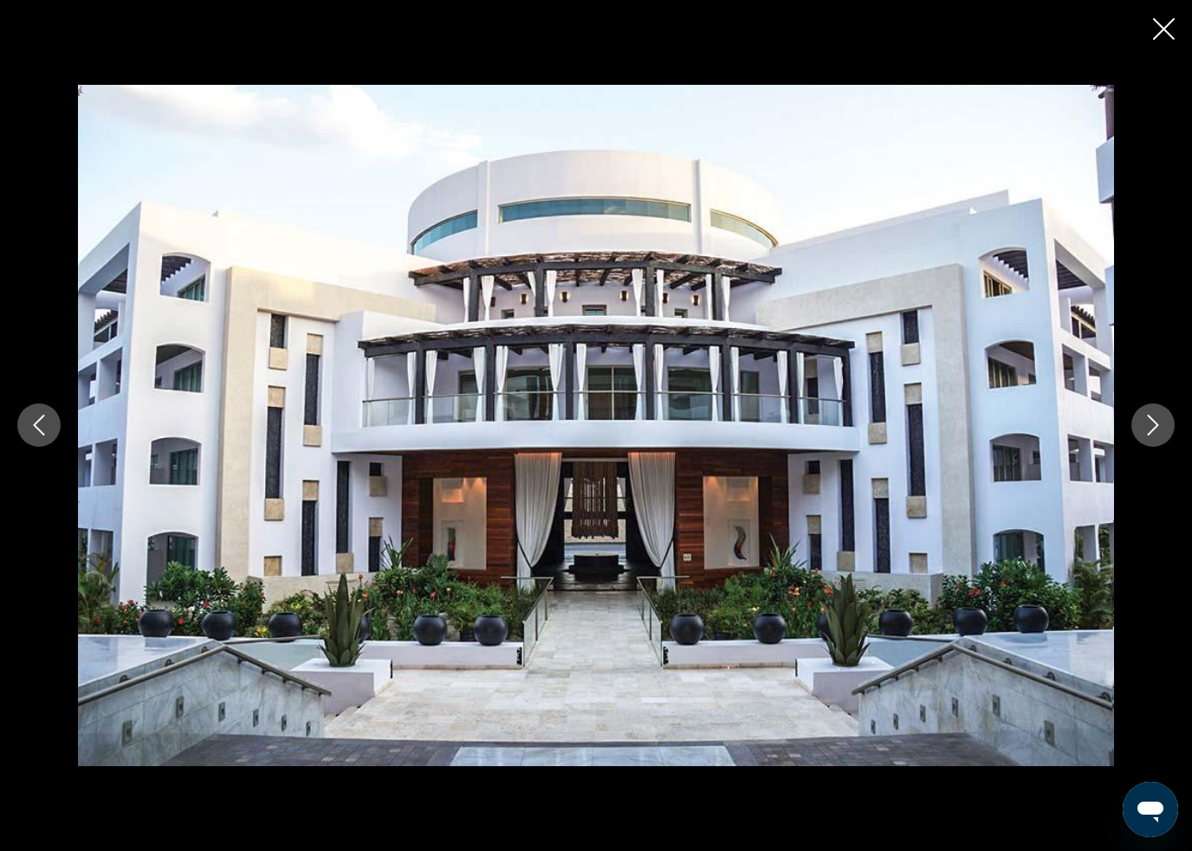
click at [1161, 408] on button "Next image" at bounding box center [1152, 425] width 43 height 43
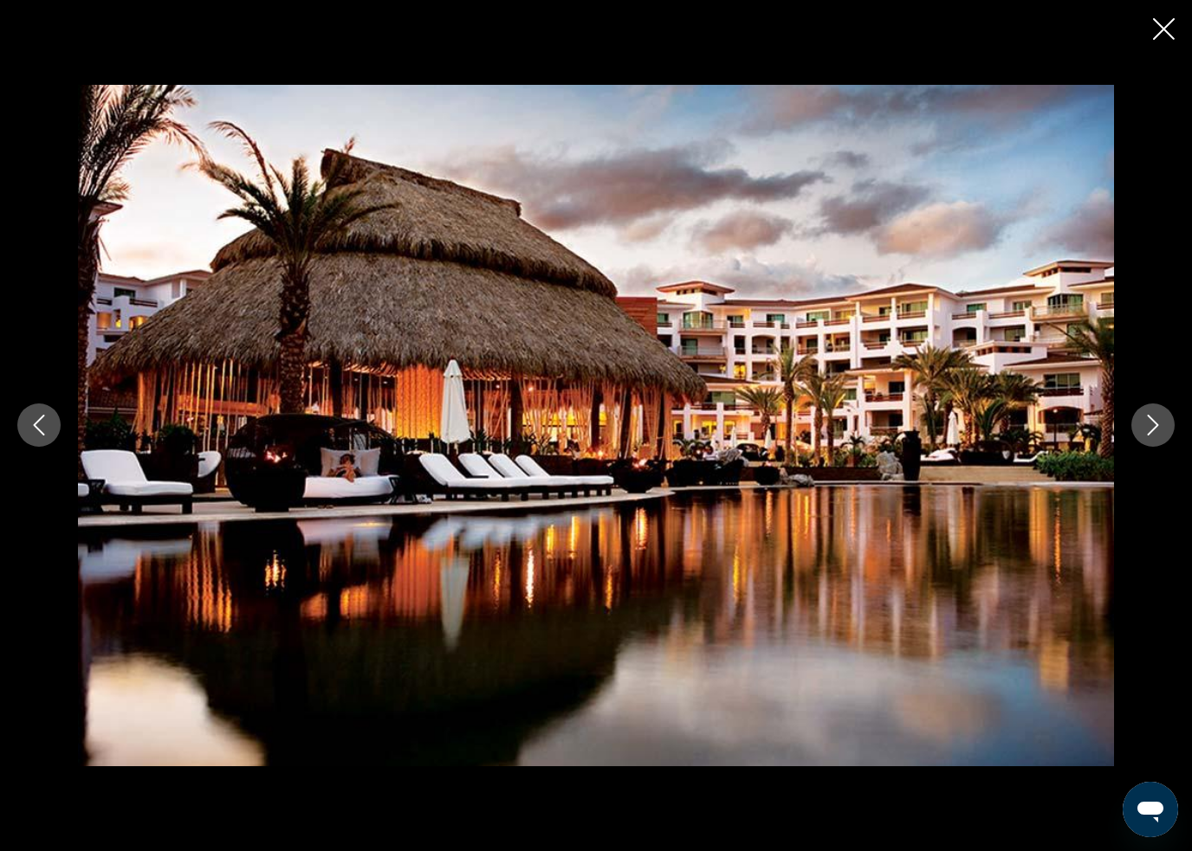
click at [1159, 412] on button "Next image" at bounding box center [1152, 425] width 43 height 43
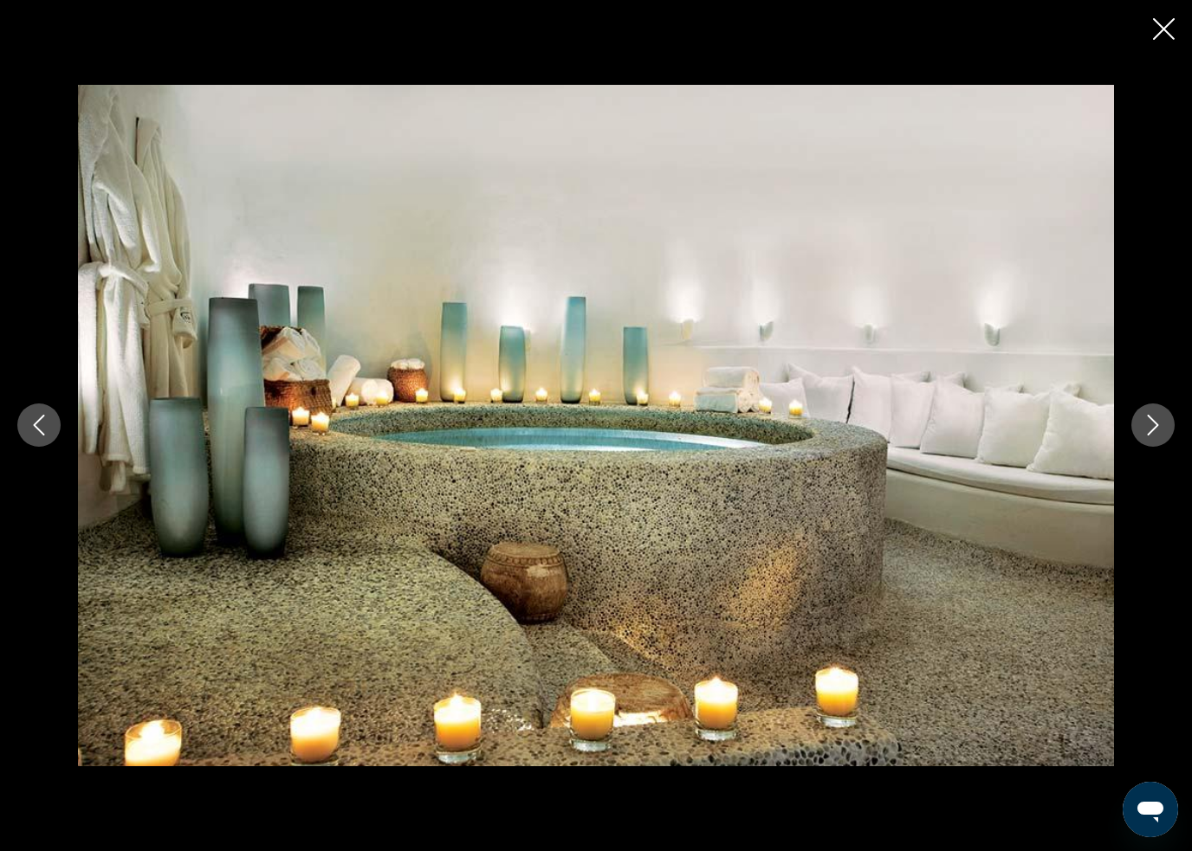
click at [1158, 413] on button "Next image" at bounding box center [1152, 425] width 43 height 43
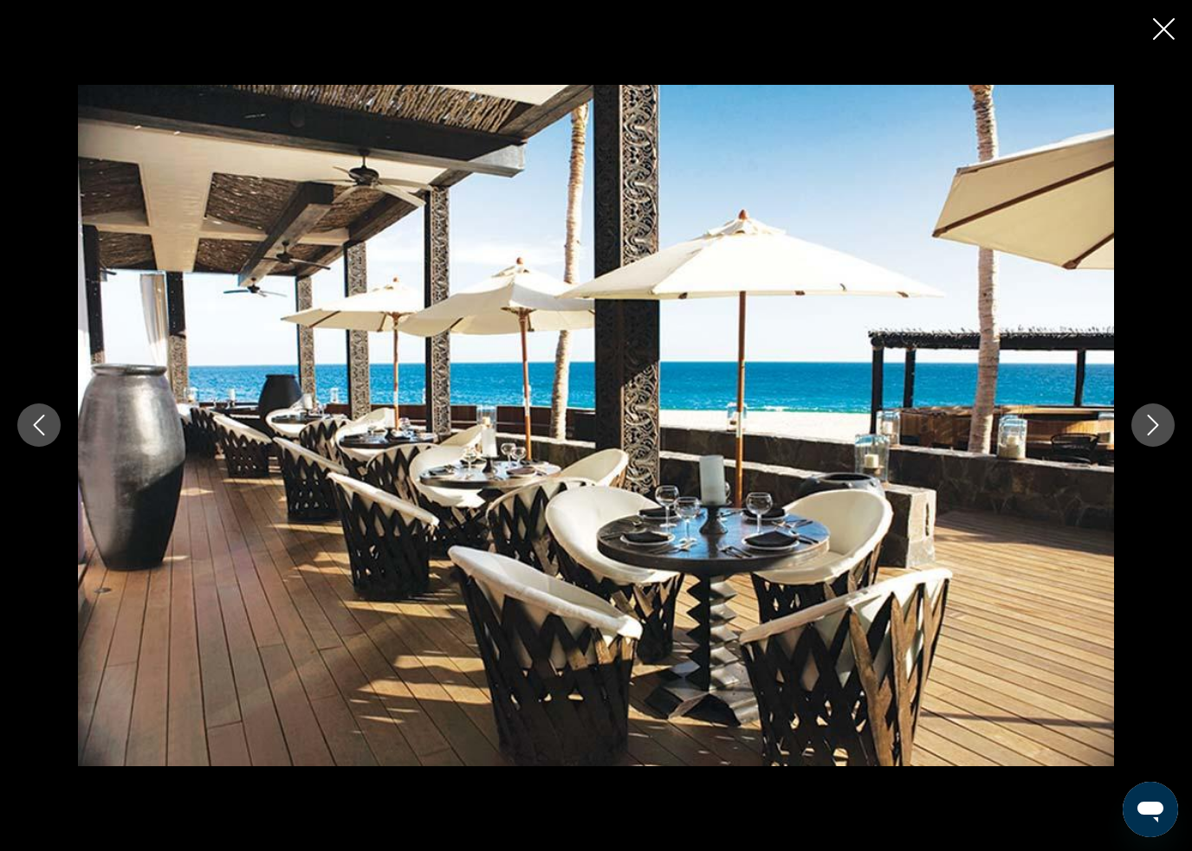
click at [515, 594] on img "Main content" at bounding box center [596, 425] width 1036 height 681
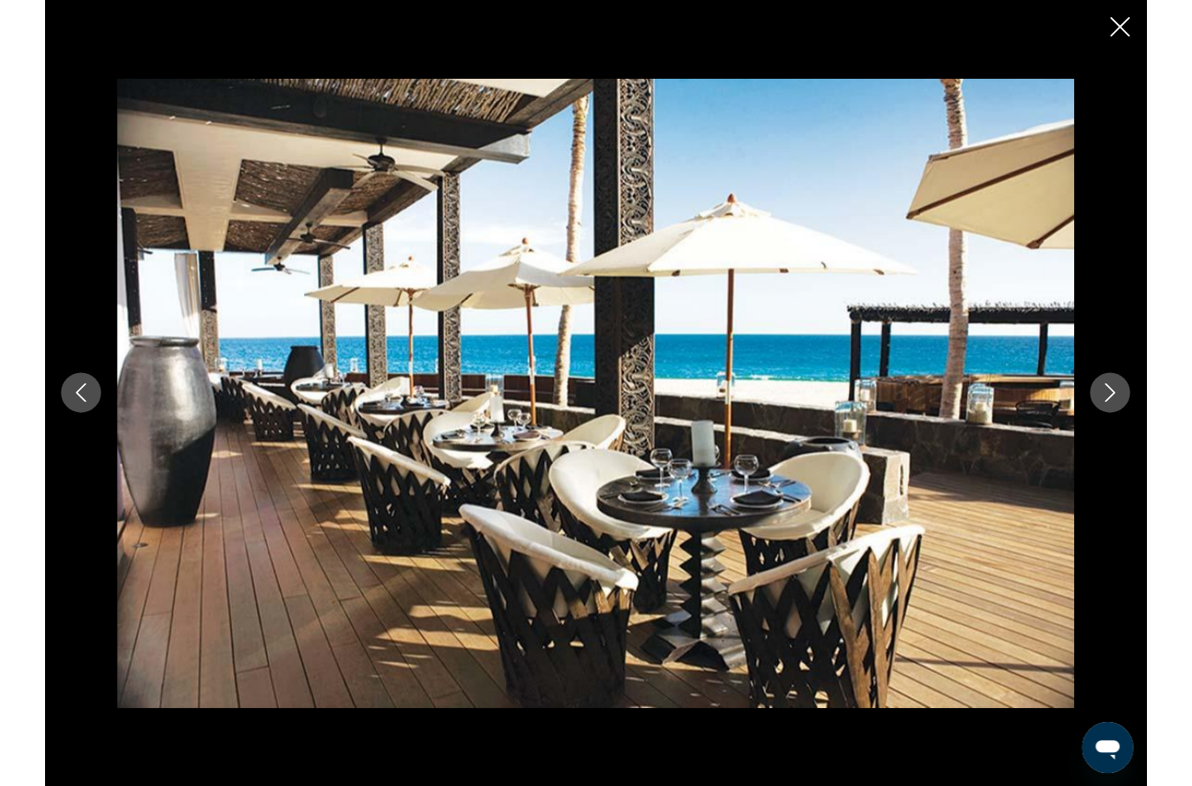
scroll to position [2554, 0]
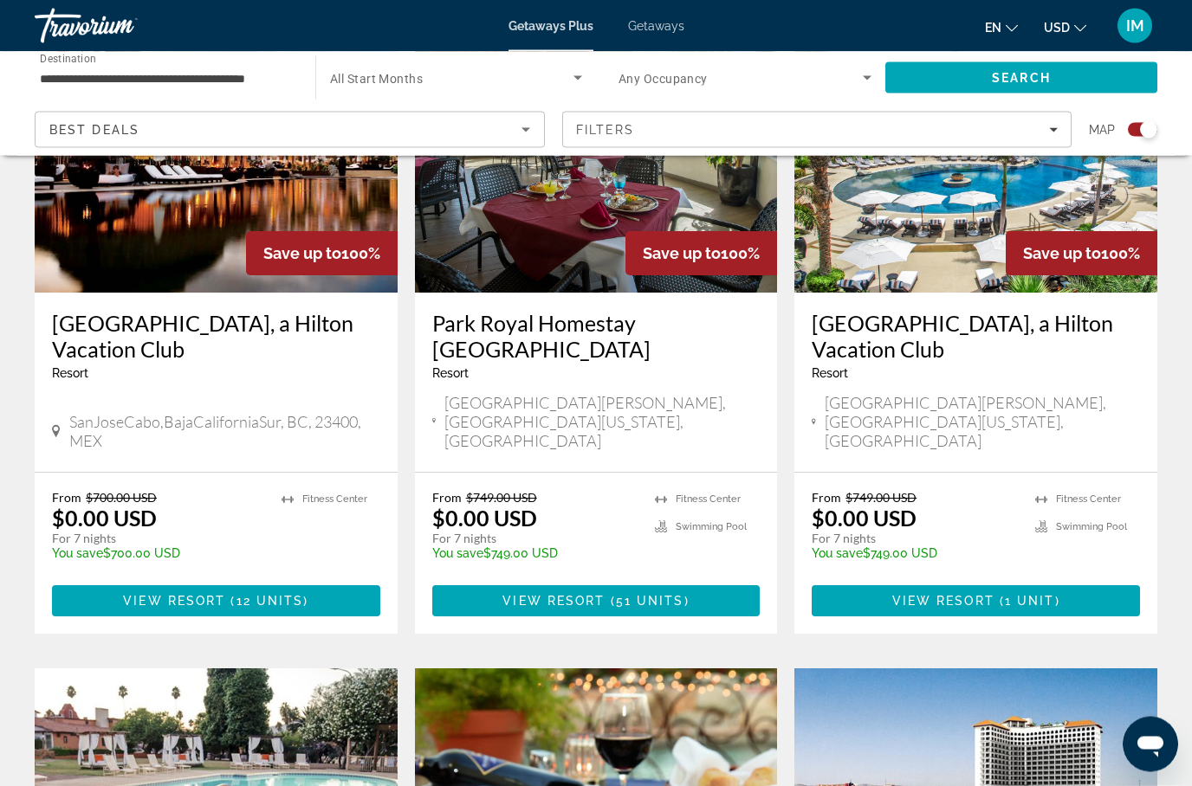
scroll to position [752, 0]
